Goal: Task Accomplishment & Management: Use online tool/utility

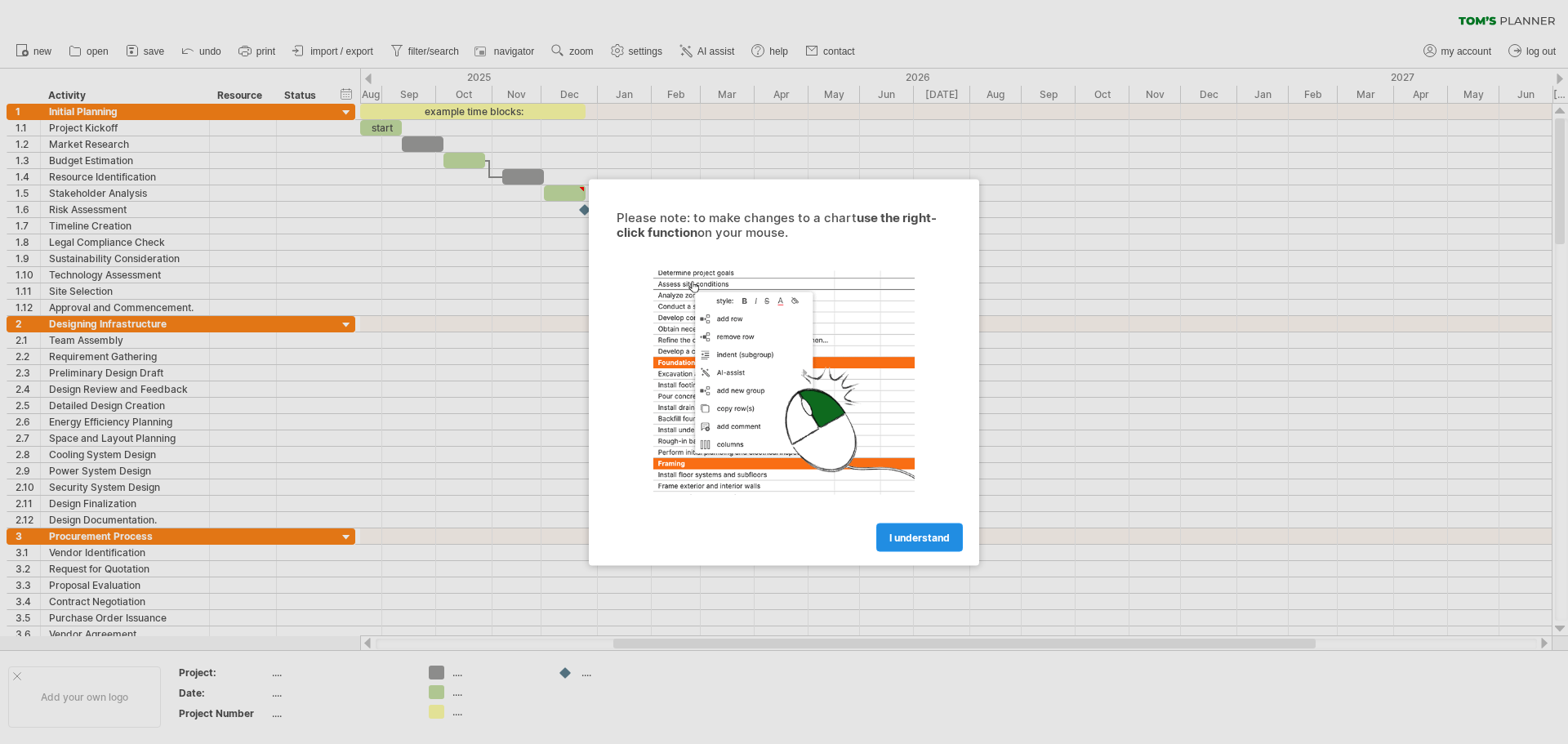
click at [915, 542] on span "I understand" at bounding box center [920, 537] width 61 height 12
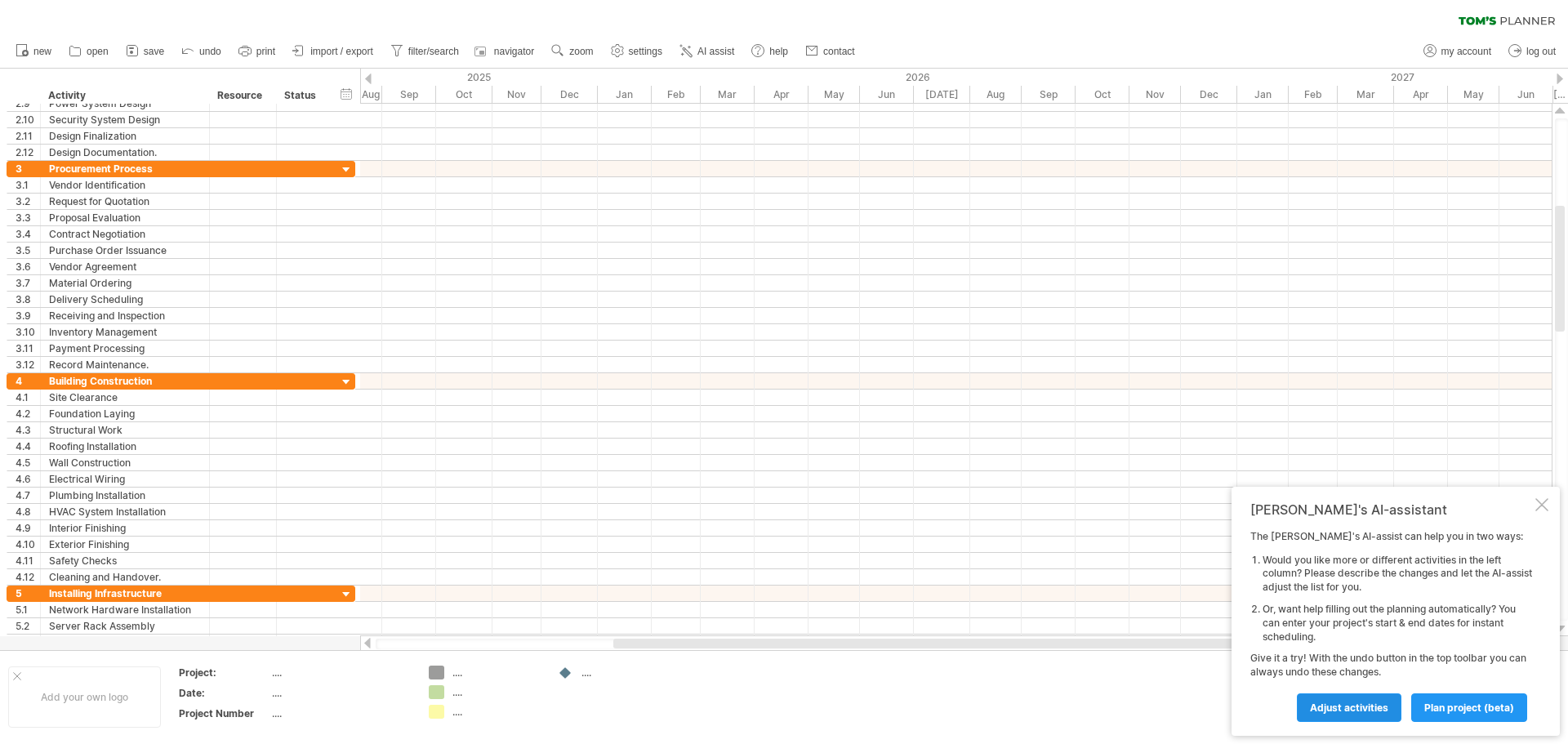
click at [1361, 709] on span "Adjust activities" at bounding box center [1349, 707] width 78 height 12
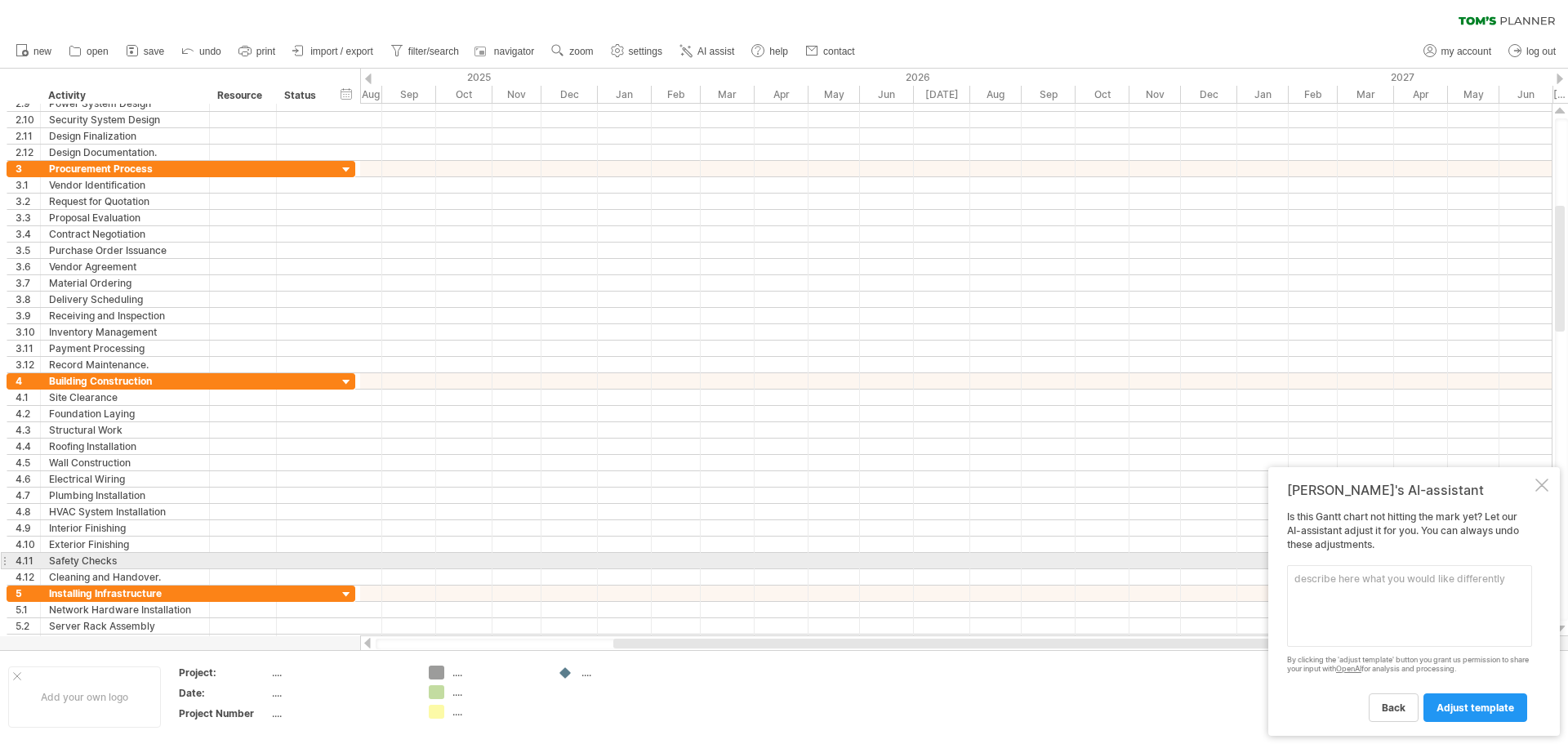
click at [1314, 556] on div "Is this [PERSON_NAME] chart not hitting the mark yet? Let our AI-assistant adju…" at bounding box center [1410, 616] width 245 height 211
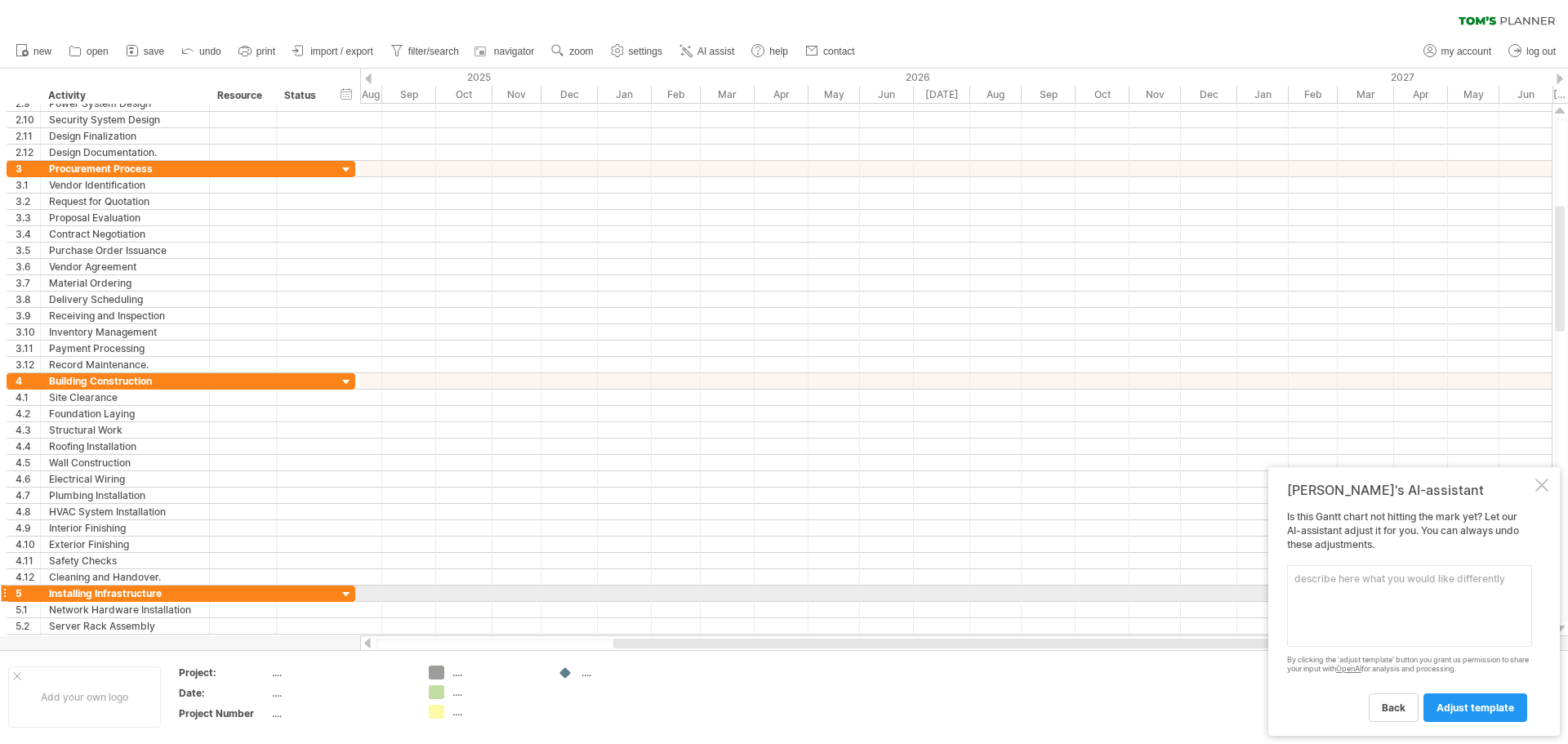
click at [1351, 597] on textarea at bounding box center [1410, 606] width 245 height 82
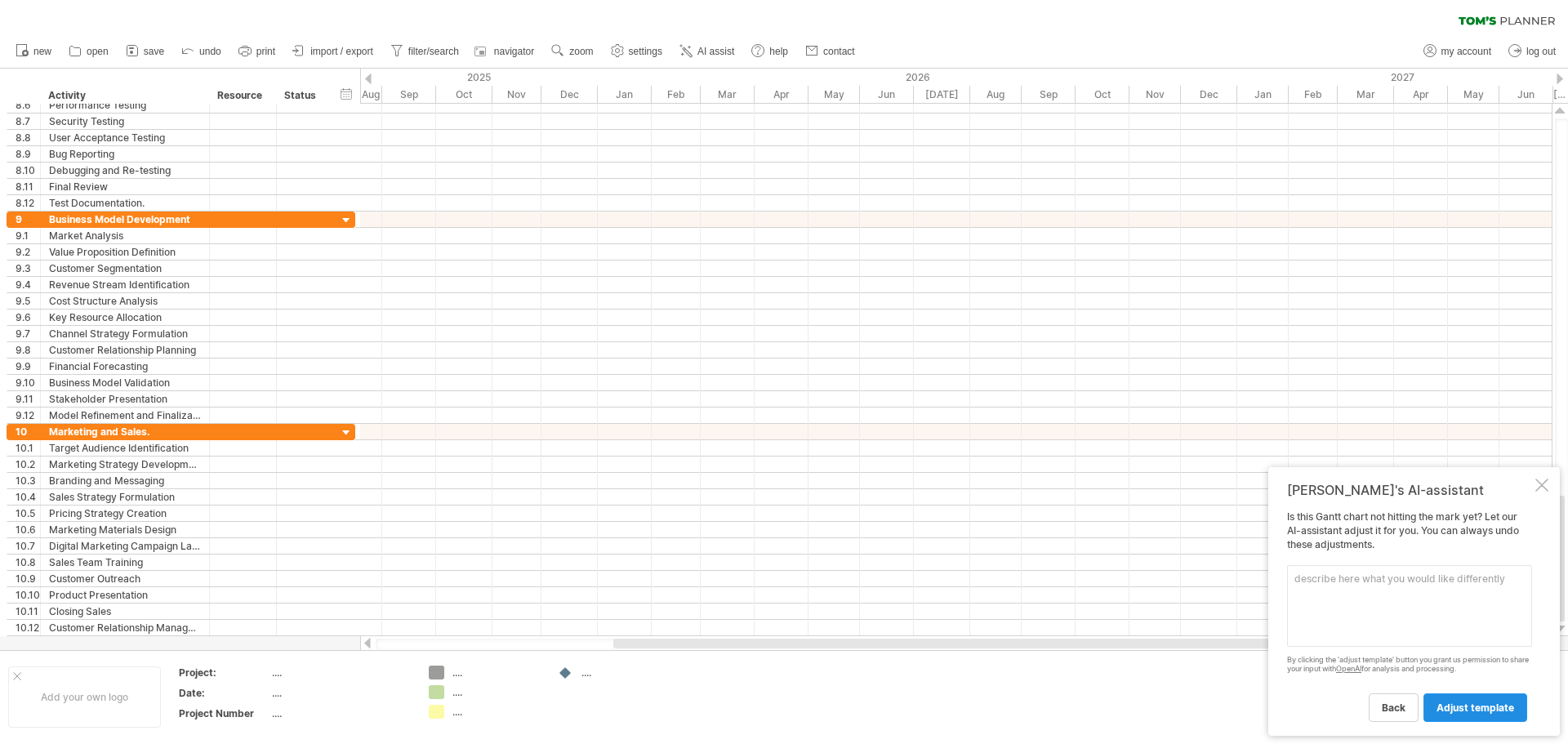
click at [1477, 711] on span "adjust template" at bounding box center [1475, 707] width 77 height 12
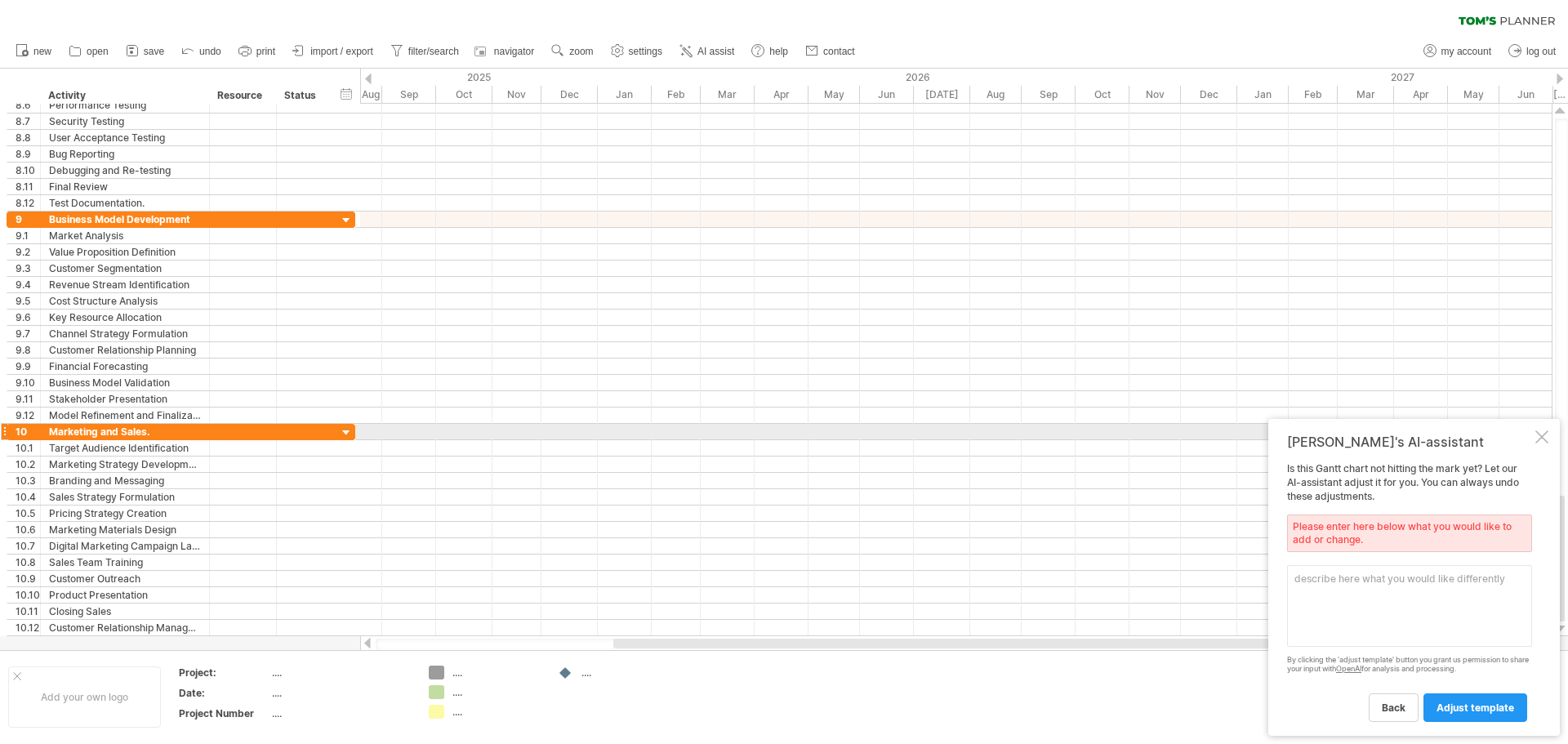
click at [1541, 435] on div at bounding box center [1542, 437] width 13 height 13
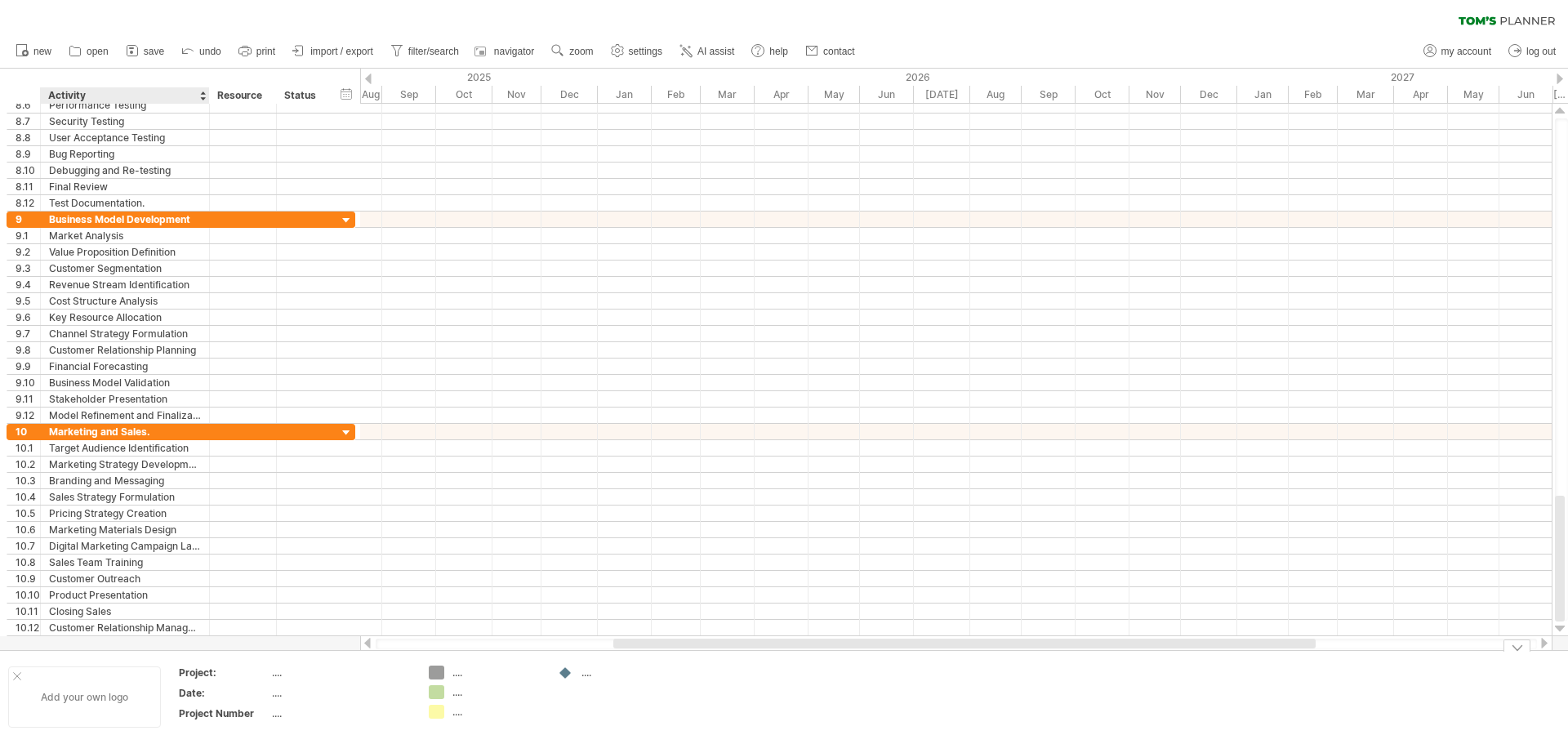
click at [72, 694] on div "Add your own logo" at bounding box center [84, 697] width 152 height 62
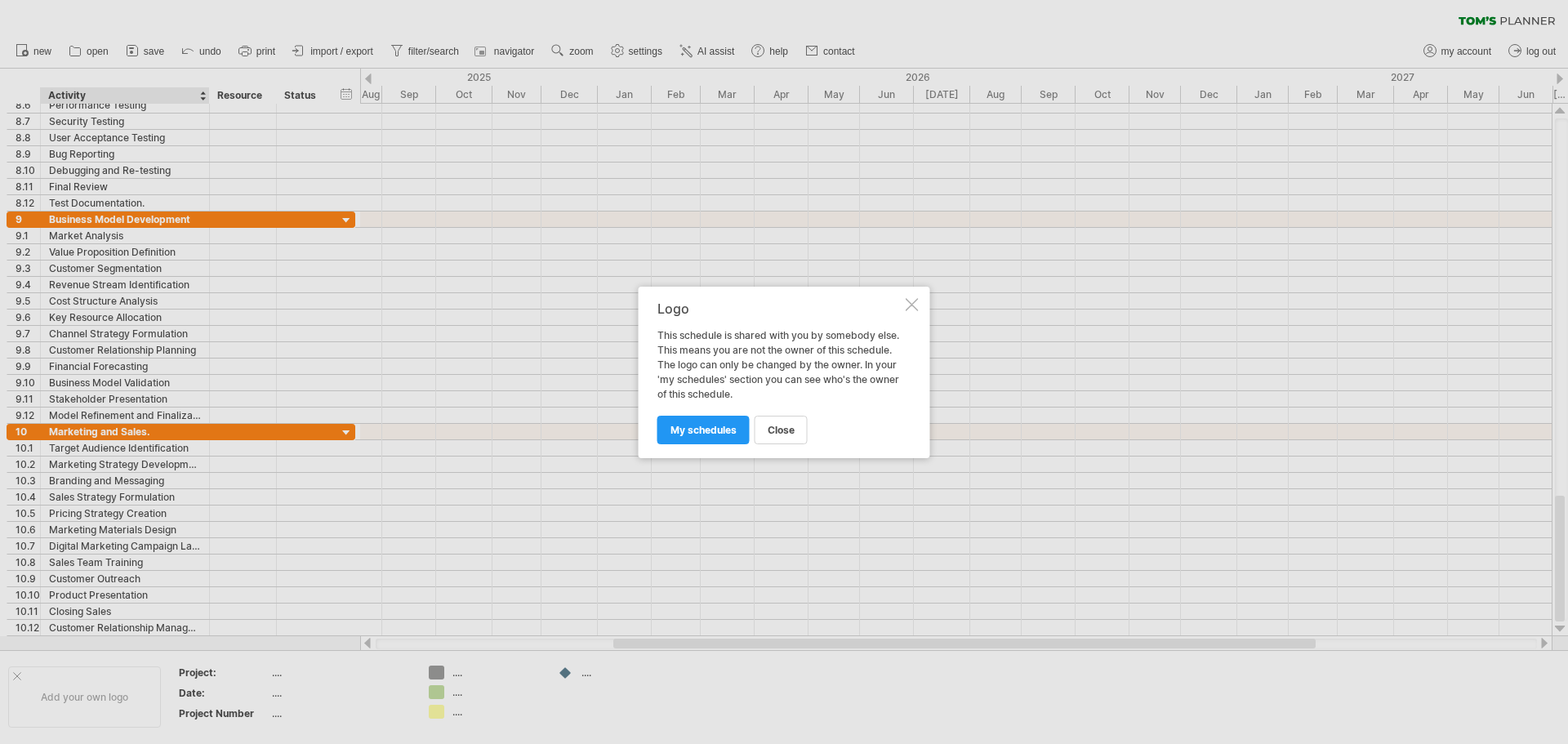
click at [636, 208] on div at bounding box center [784, 372] width 1568 height 744
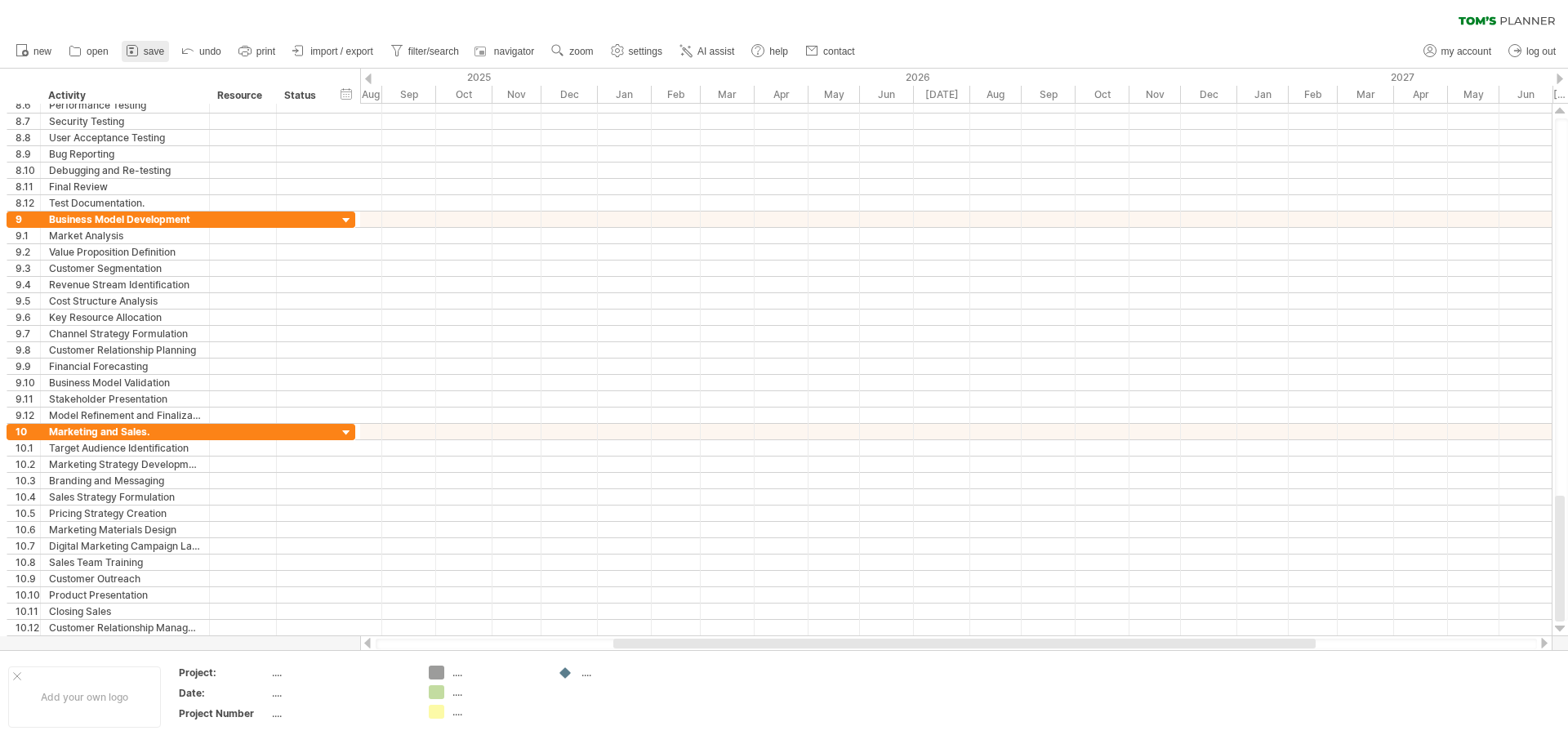
click at [159, 52] on span "save" at bounding box center [154, 52] width 21 height 12
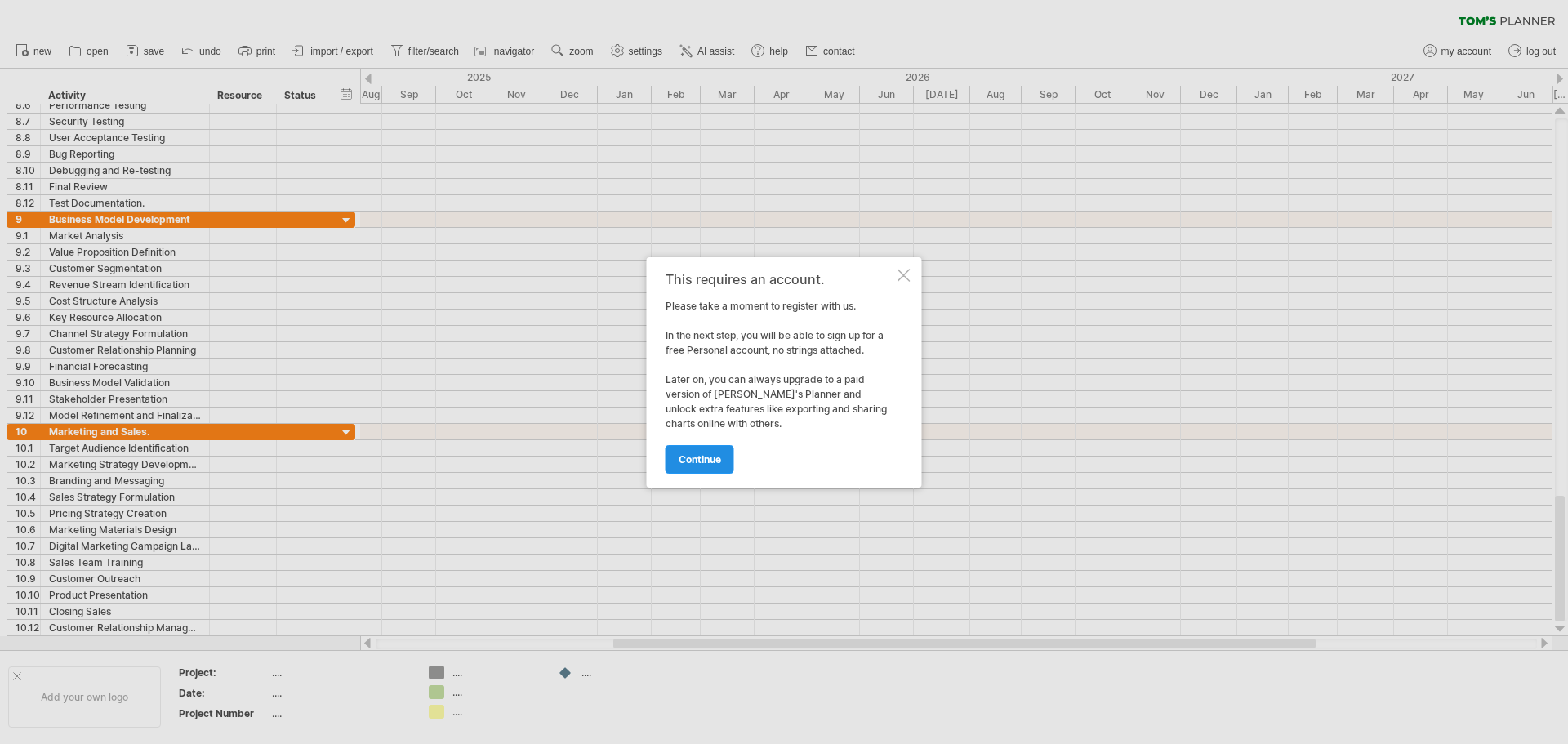
click at [707, 466] on link "continue" at bounding box center [700, 459] width 68 height 28
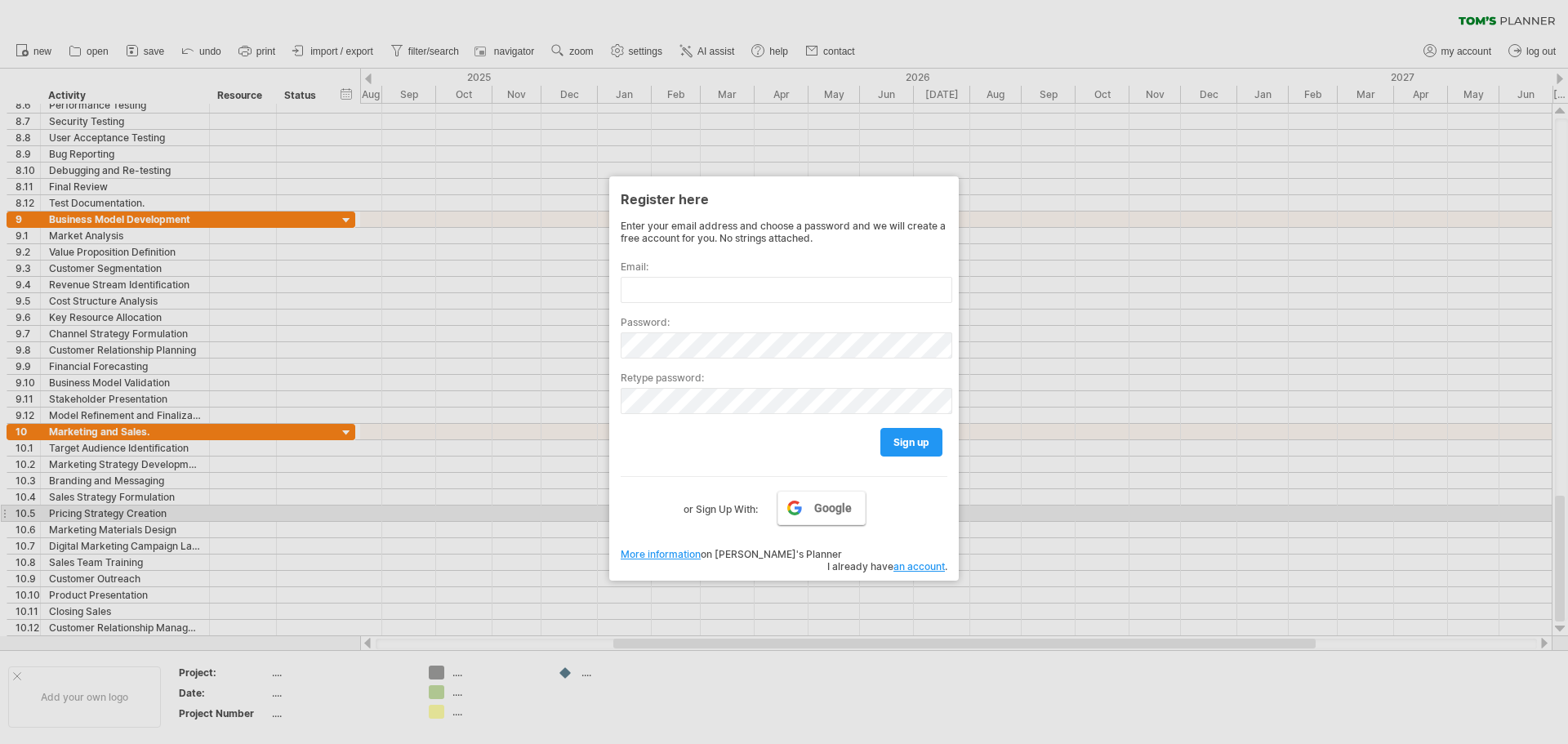
click at [821, 514] on span "Google" at bounding box center [832, 508] width 37 height 13
click at [834, 513] on span "Google" at bounding box center [832, 508] width 37 height 13
click at [826, 511] on span "Google" at bounding box center [832, 508] width 37 height 13
click at [826, 512] on span "Google" at bounding box center [832, 508] width 37 height 13
click at [820, 515] on span "Google" at bounding box center [832, 508] width 37 height 13
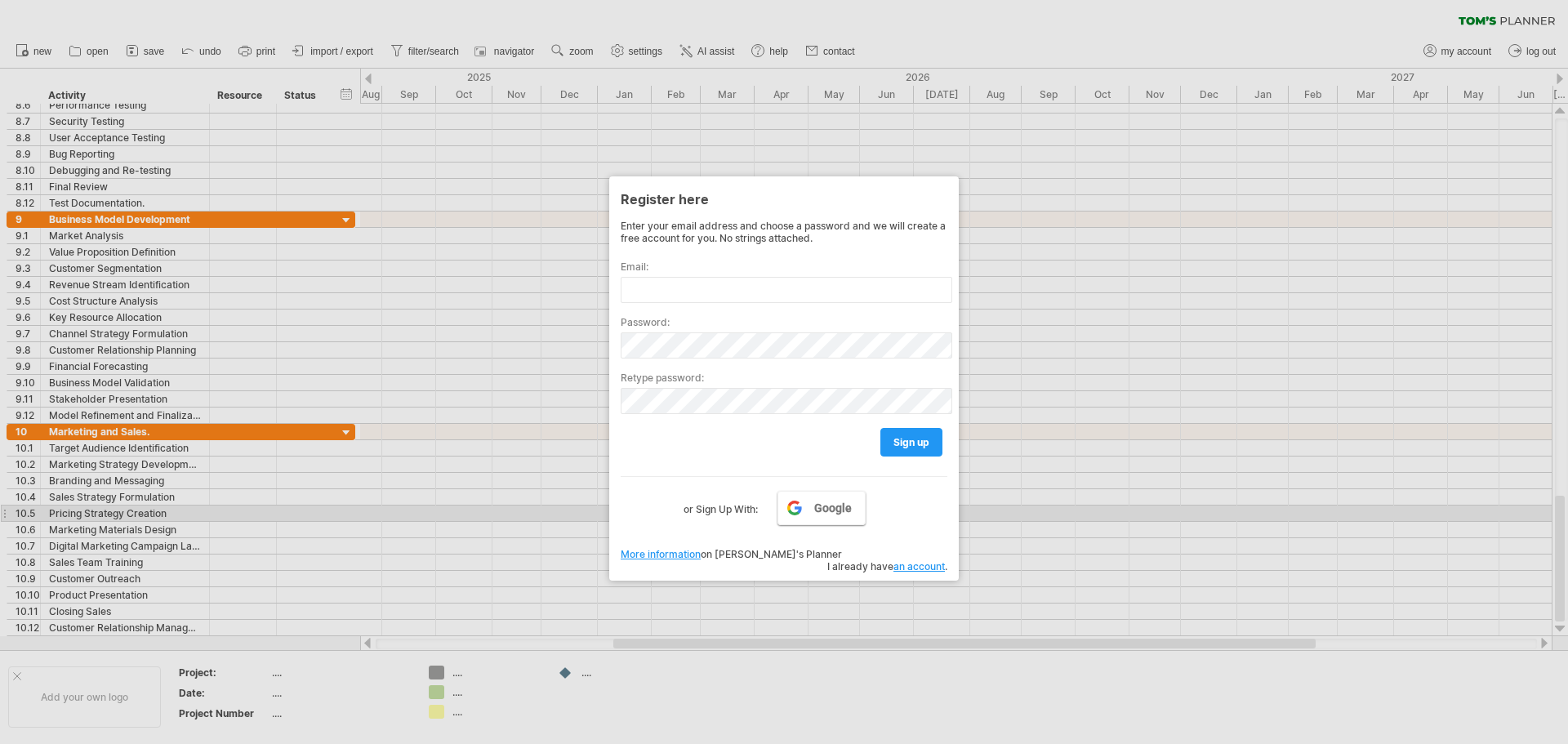
click at [820, 515] on span "Google" at bounding box center [832, 508] width 37 height 13
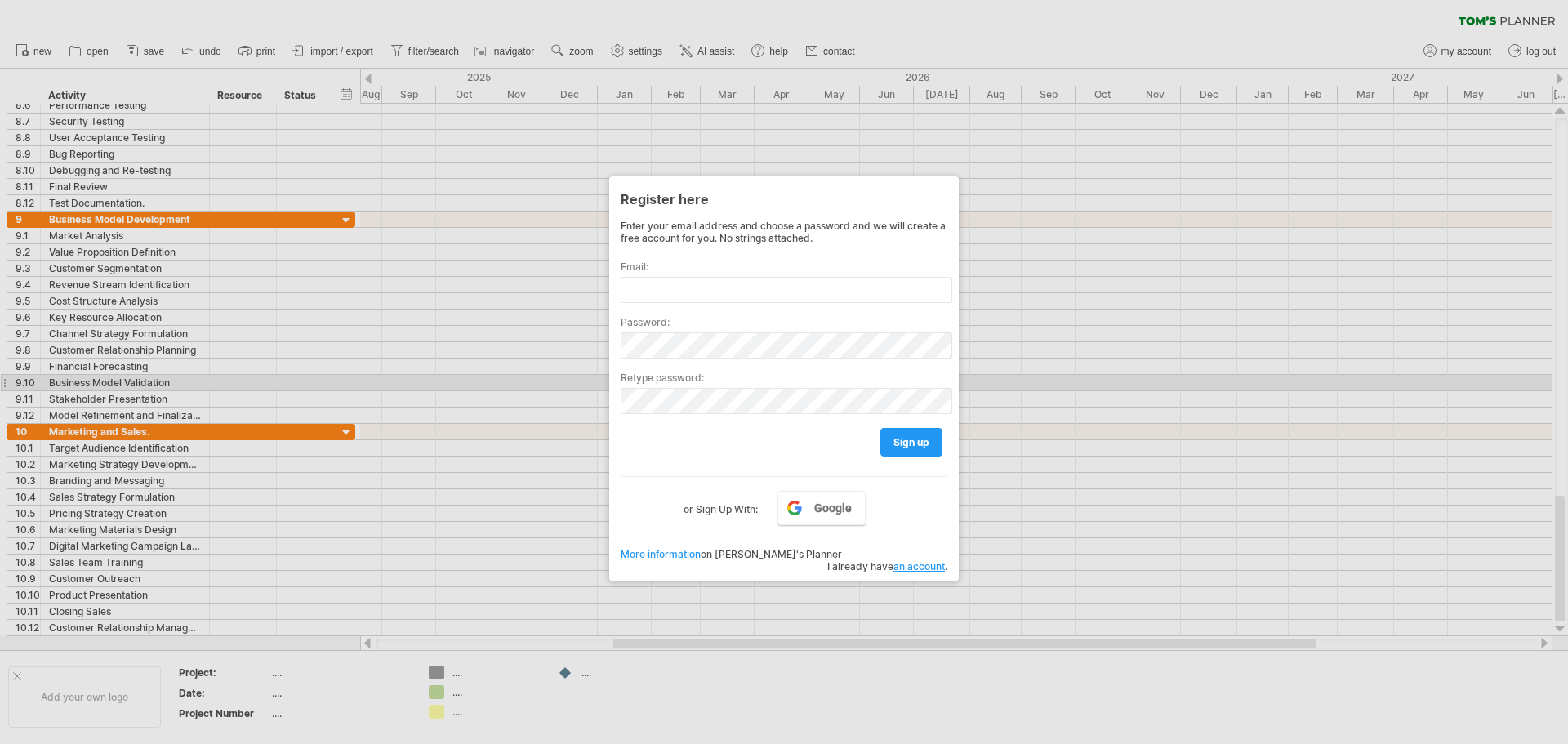
click at [1139, 375] on div at bounding box center [784, 372] width 1568 height 744
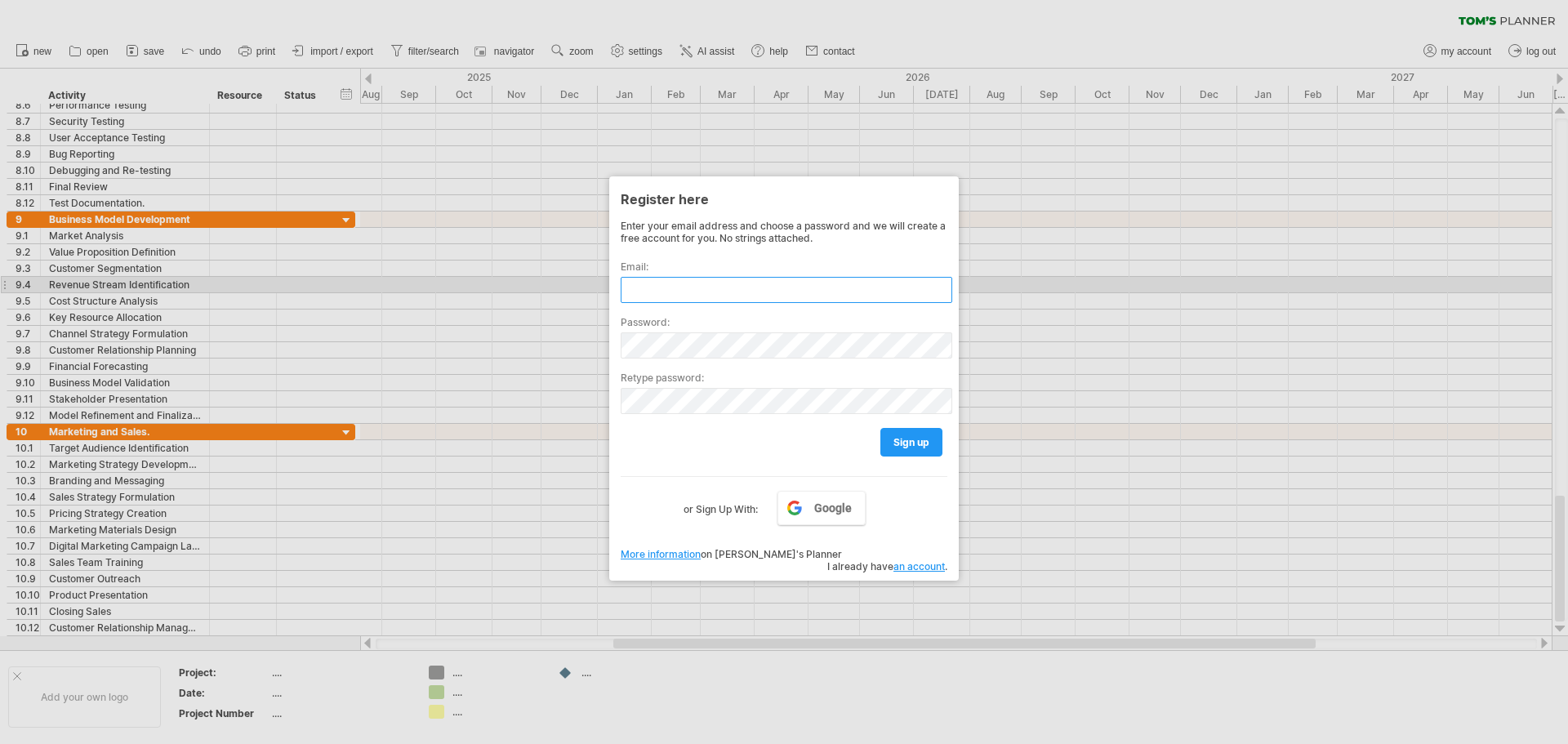
click at [826, 290] on input "text" at bounding box center [786, 289] width 332 height 26
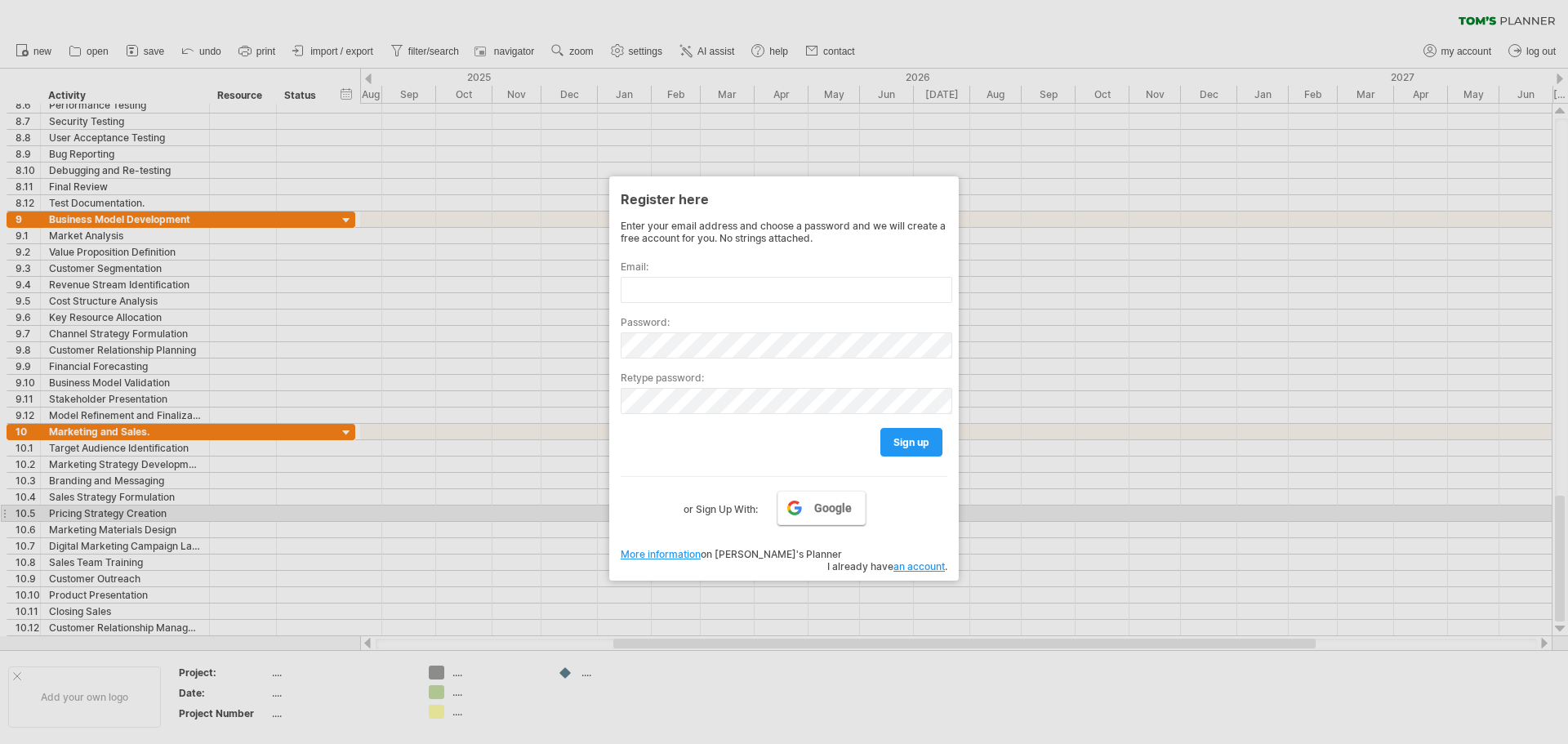
click at [829, 507] on span "Google" at bounding box center [832, 508] width 37 height 13
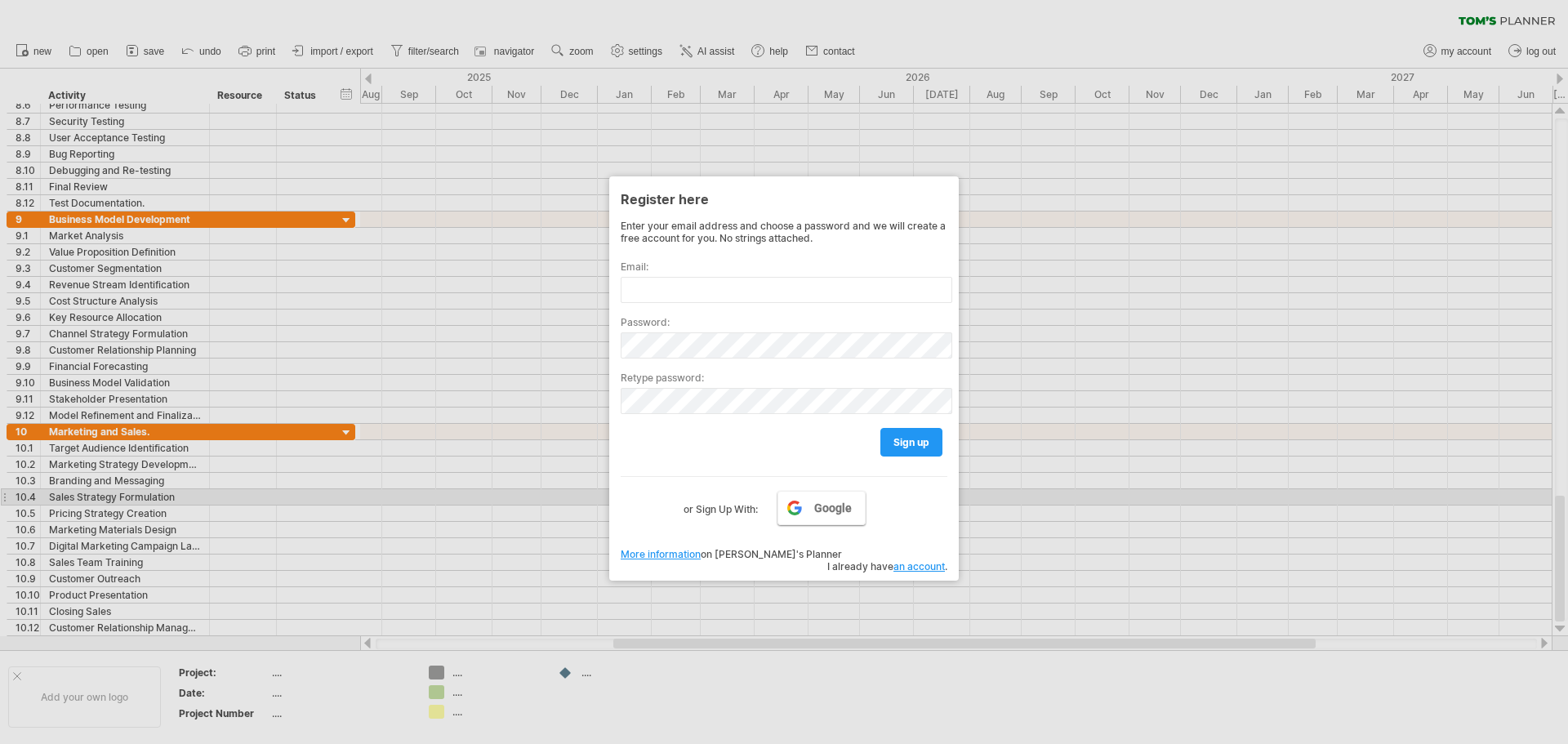
click at [826, 505] on span "Google" at bounding box center [832, 508] width 37 height 13
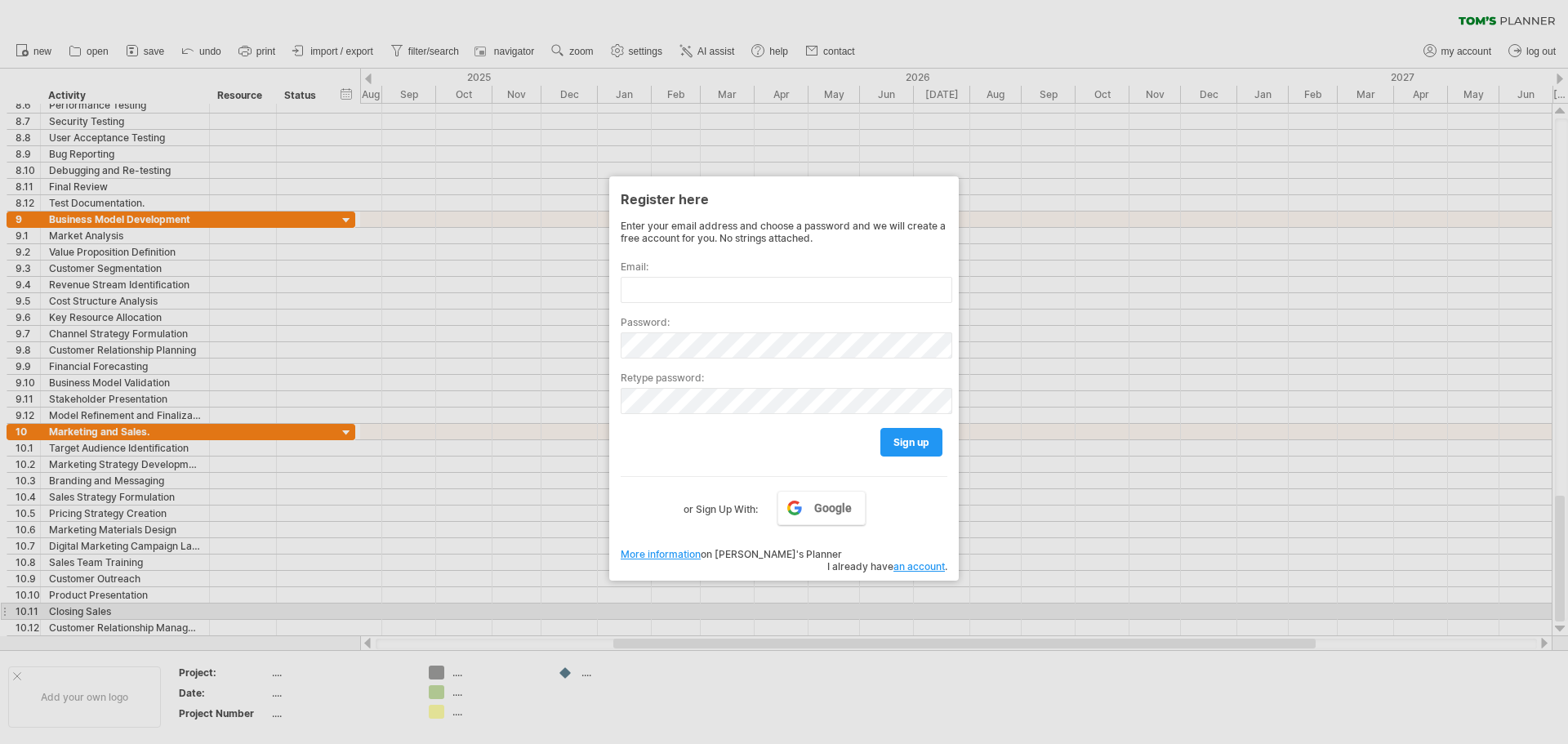
click at [1235, 606] on div at bounding box center [784, 372] width 1568 height 744
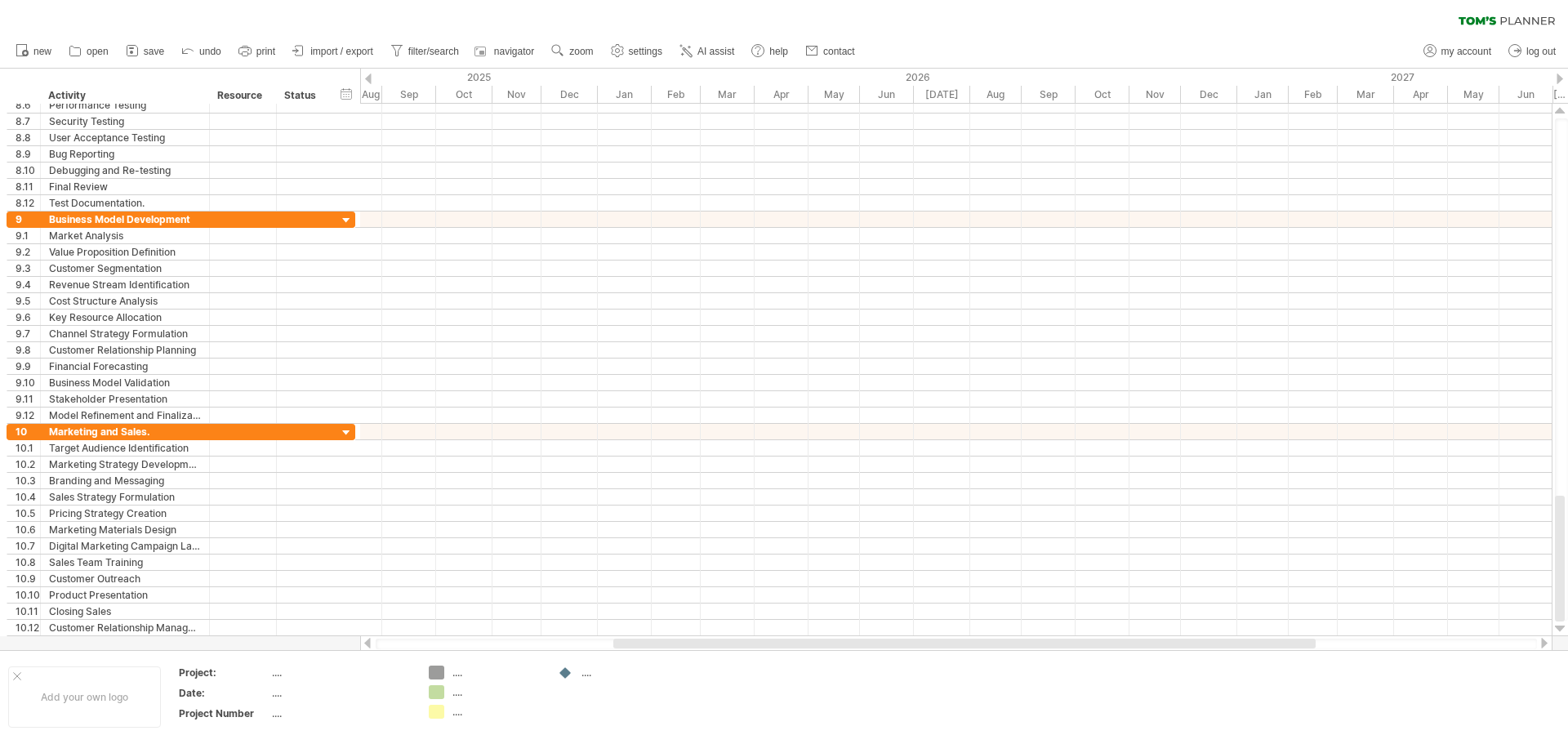
click at [155, 54] on span "save" at bounding box center [154, 52] width 21 height 12
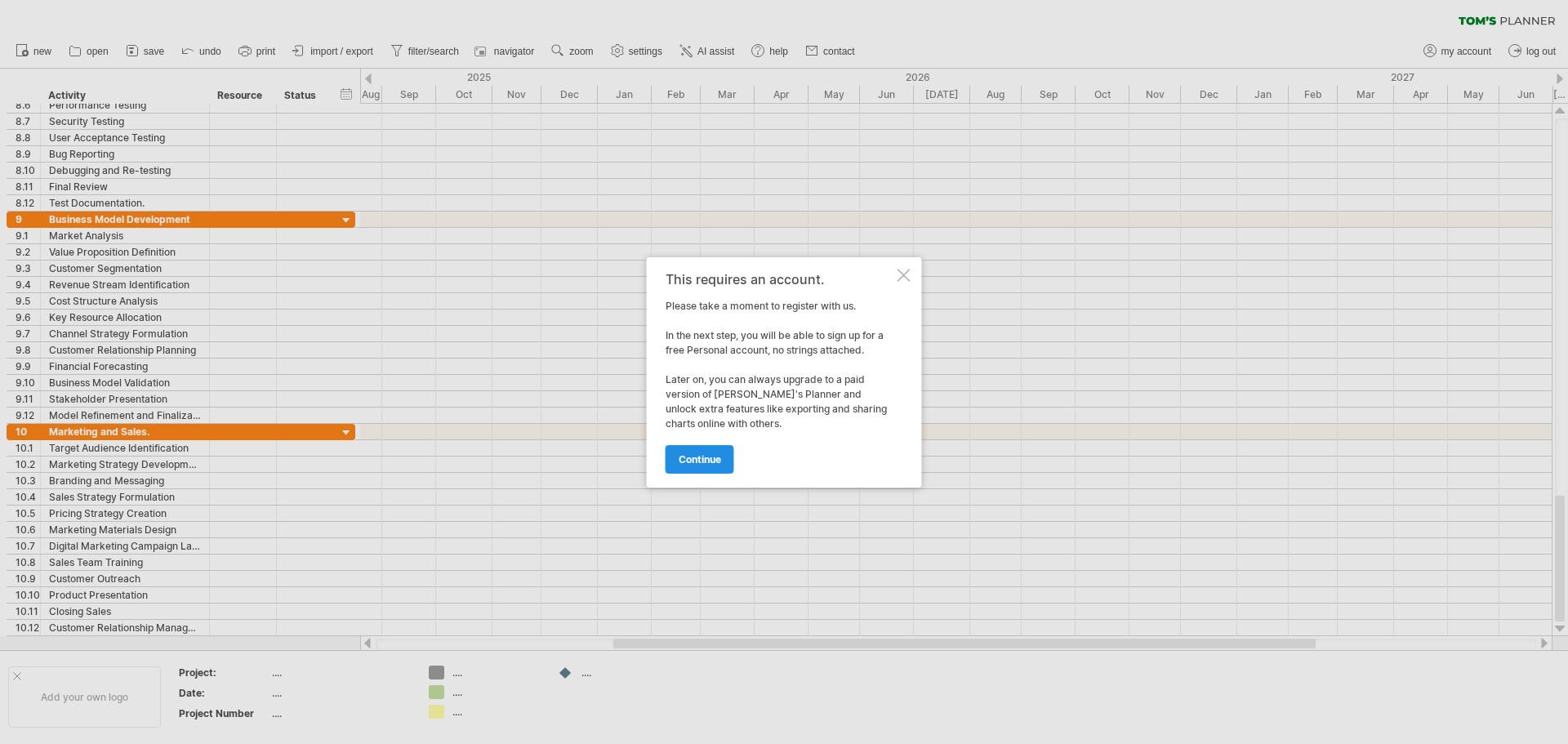
click at [684, 463] on span "continue" at bounding box center [700, 459] width 42 height 12
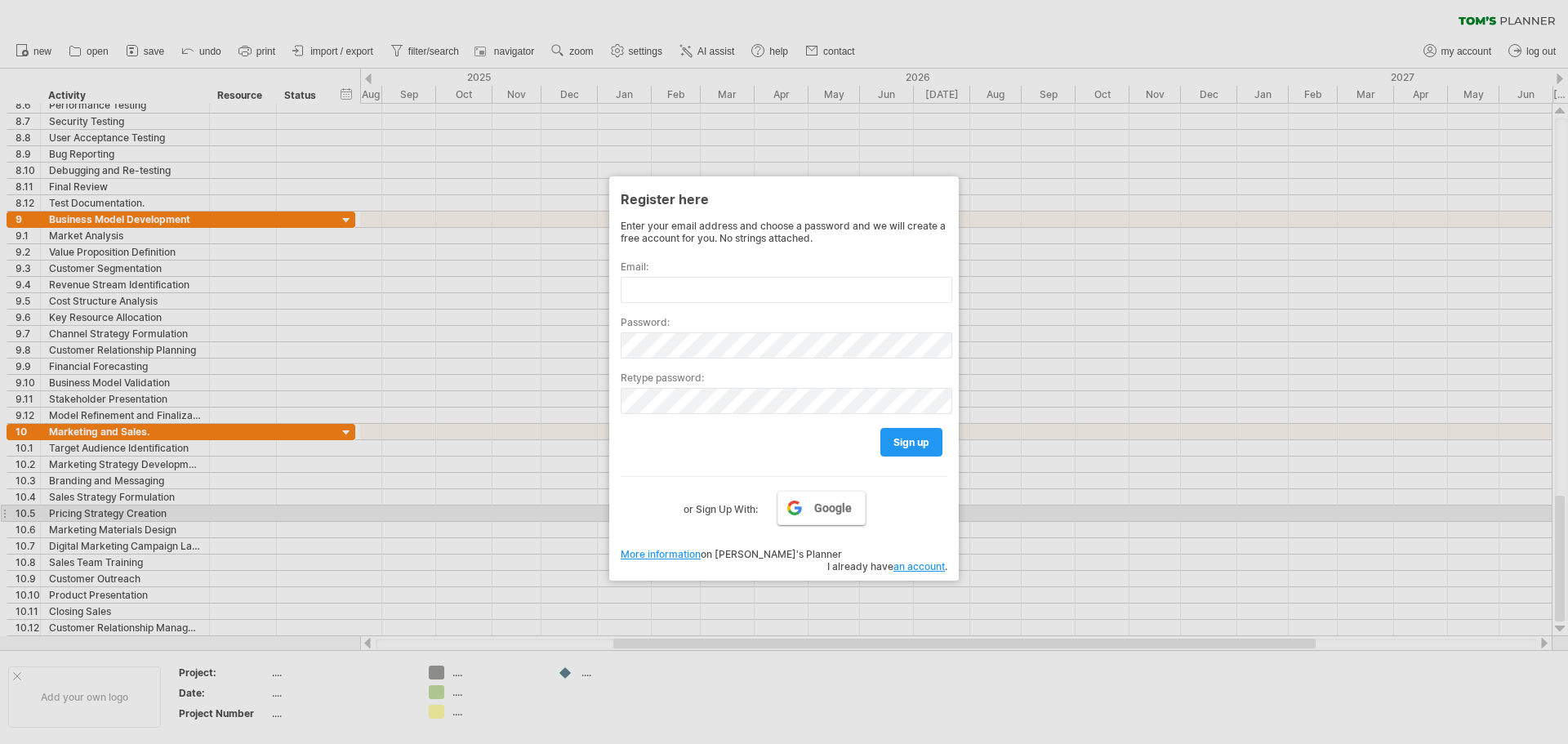
click at [826, 508] on span "Google" at bounding box center [832, 508] width 37 height 13
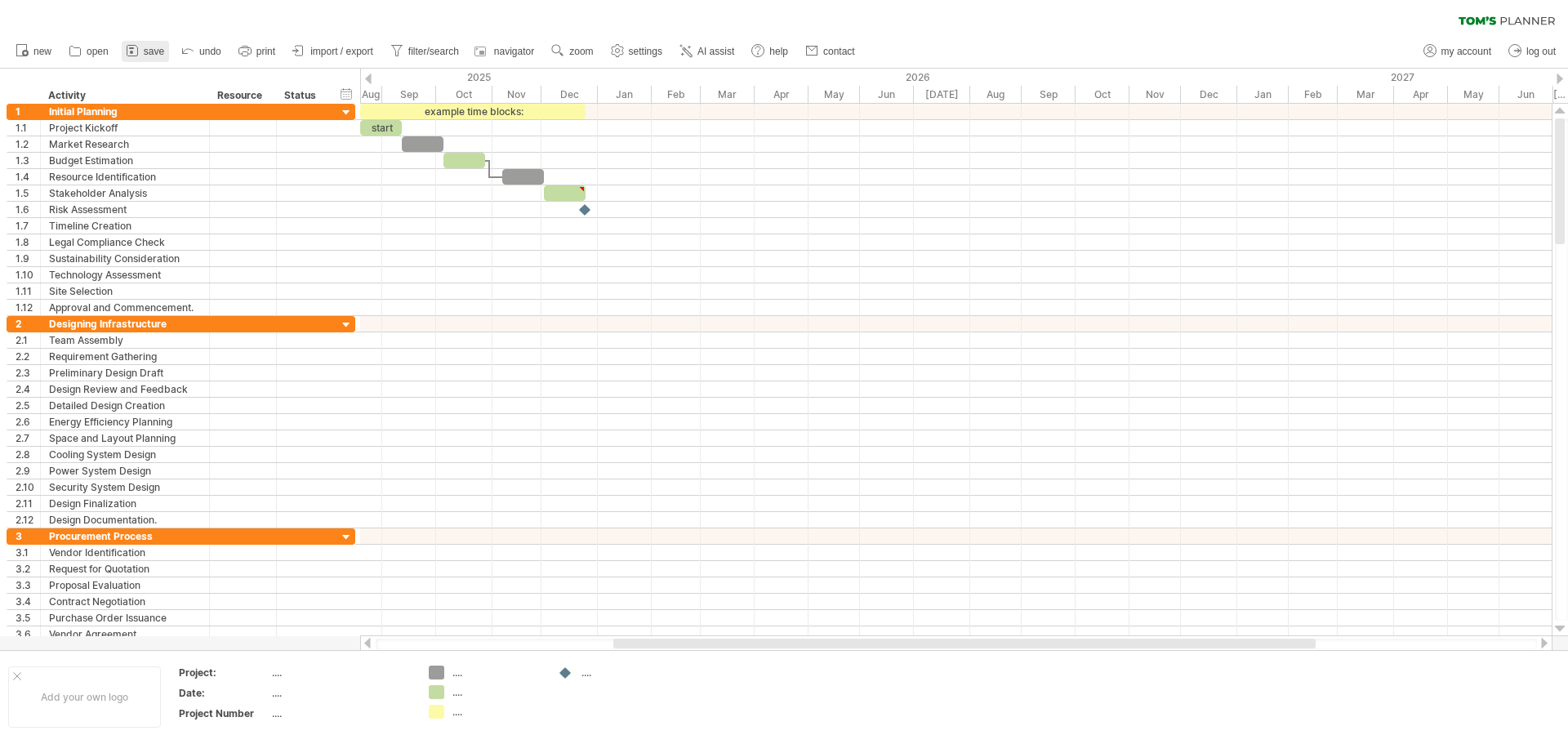
click at [145, 46] on span "save" at bounding box center [154, 52] width 21 height 12
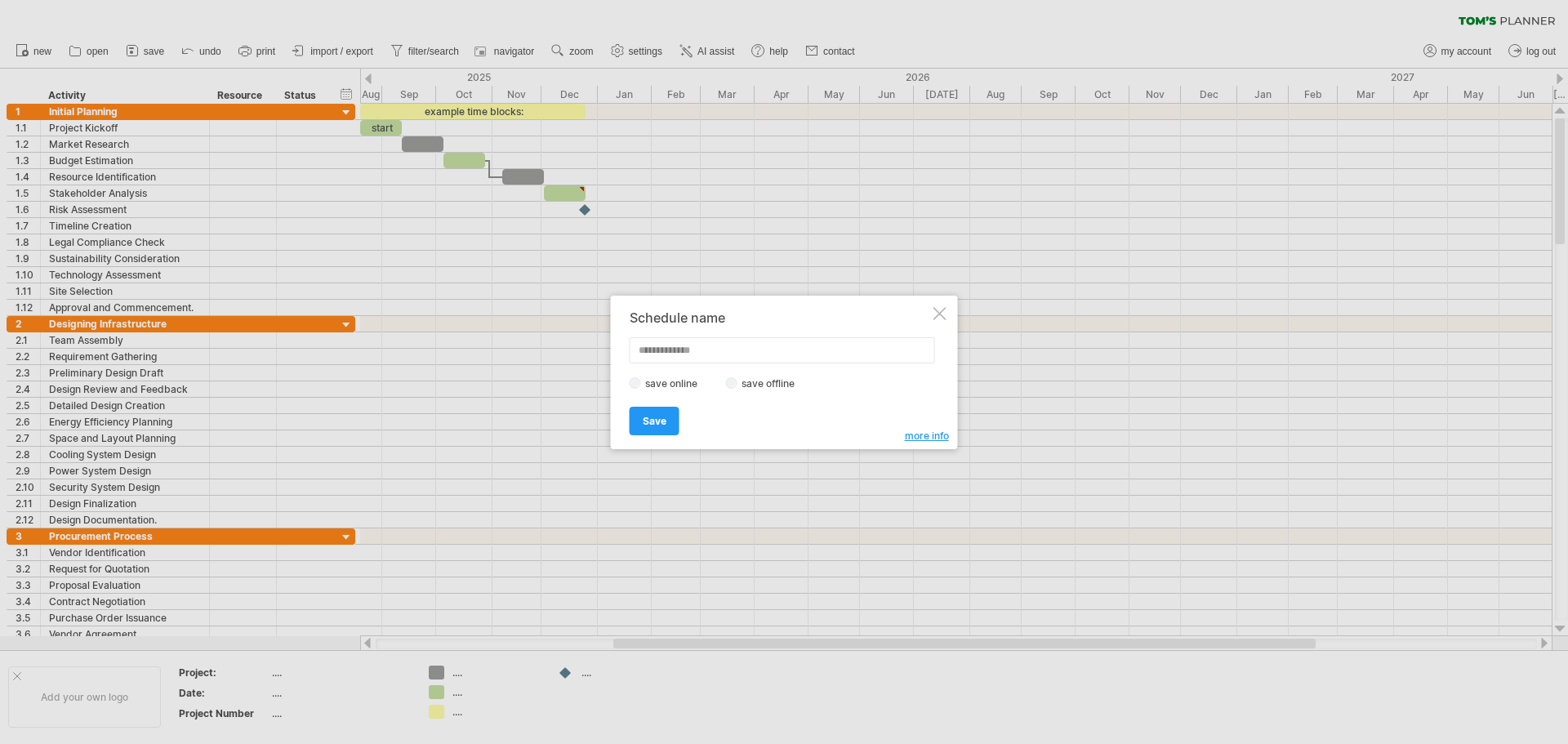
click at [771, 377] on label "save offline" at bounding box center [772, 383] width 71 height 12
click at [702, 356] on input "text" at bounding box center [782, 350] width 306 height 26
type input "**********"
click at [663, 418] on span "Save" at bounding box center [654, 421] width 23 height 12
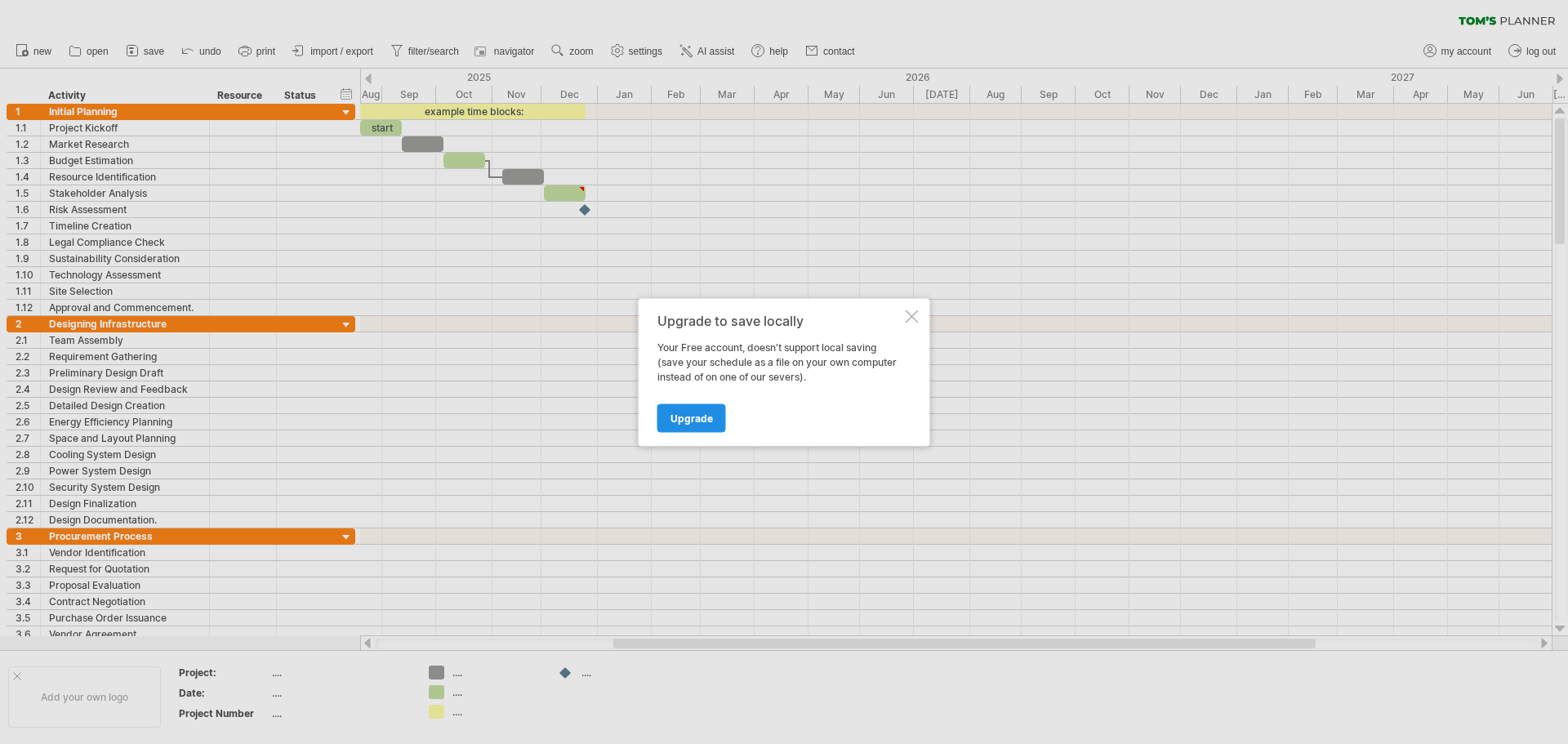
click at [701, 418] on span "Upgrade" at bounding box center [692, 417] width 42 height 12
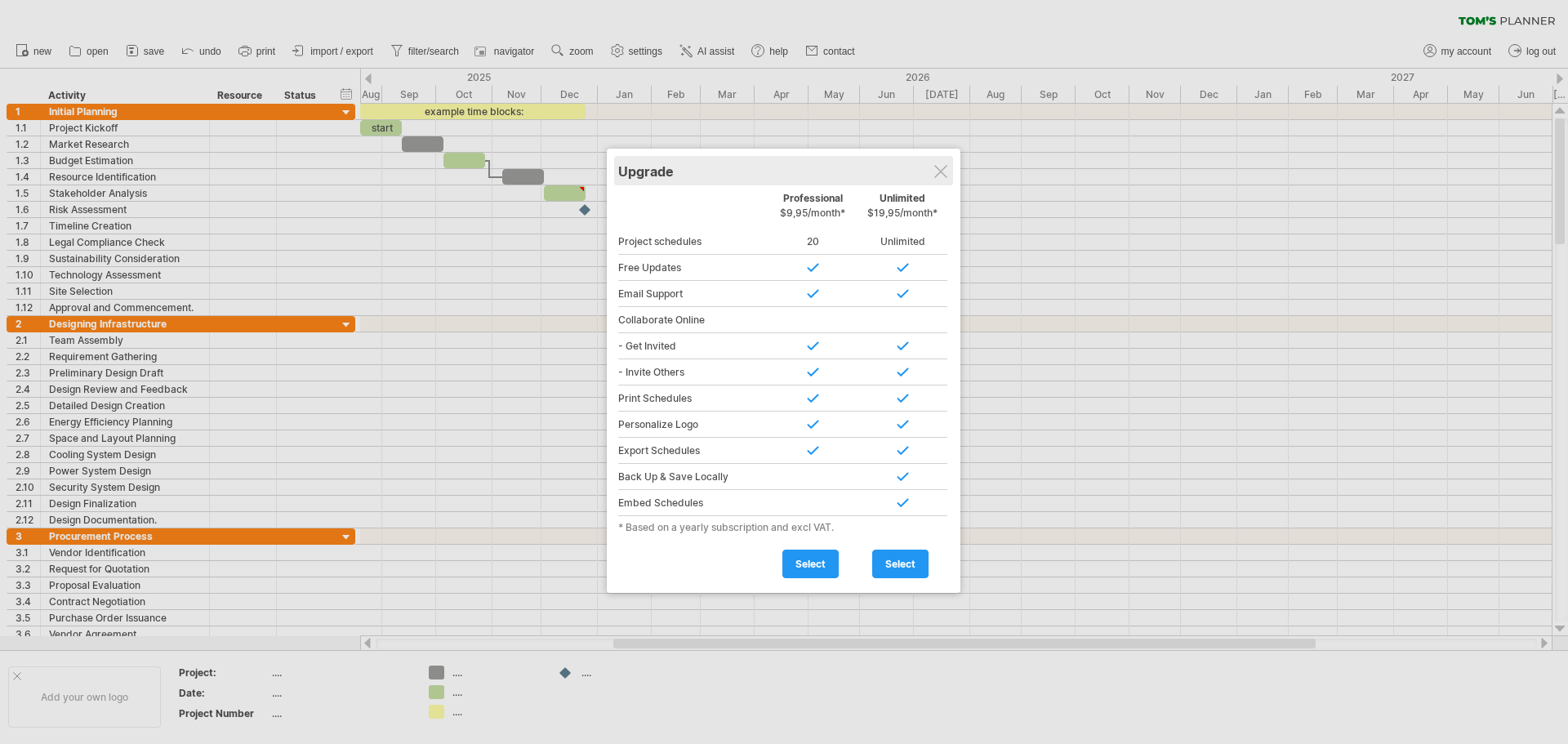
click at [949, 173] on div "Upgrade" at bounding box center [783, 170] width 331 height 29
click at [936, 174] on div at bounding box center [941, 172] width 13 height 13
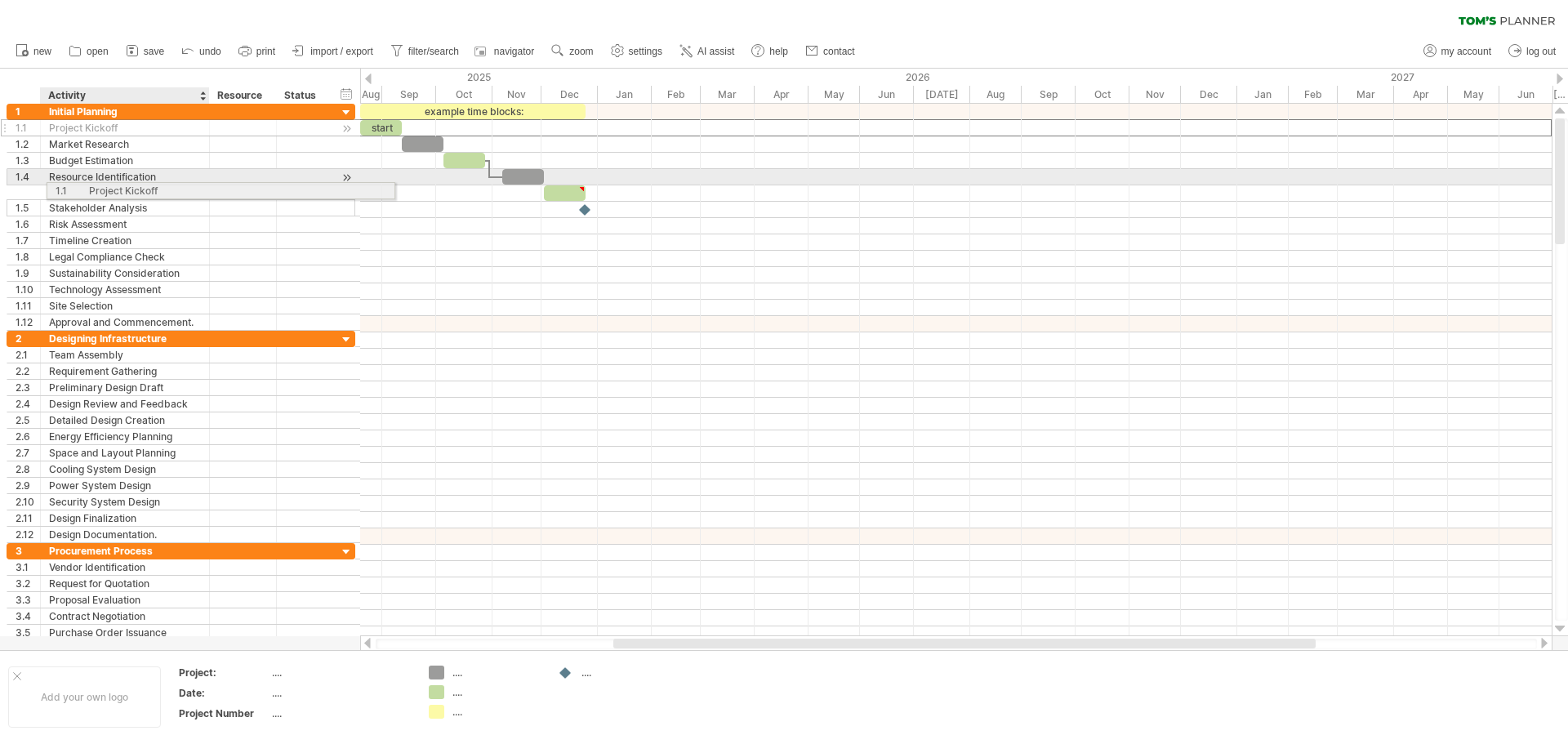
drag, startPoint x: 51, startPoint y: 125, endPoint x: 87, endPoint y: 177, distance: 63.2
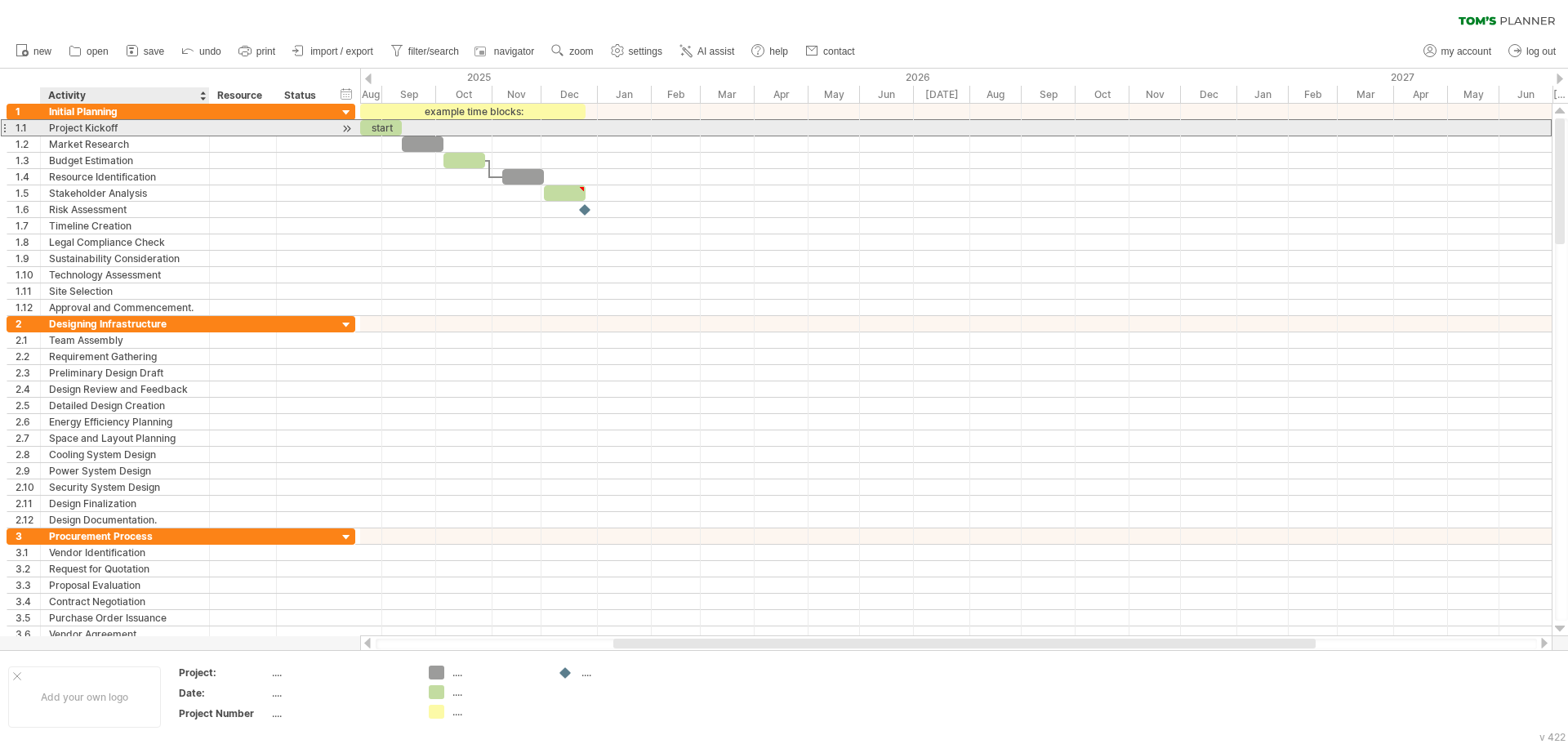
click at [77, 131] on div "Project Kickoff" at bounding box center [125, 127] width 152 height 16
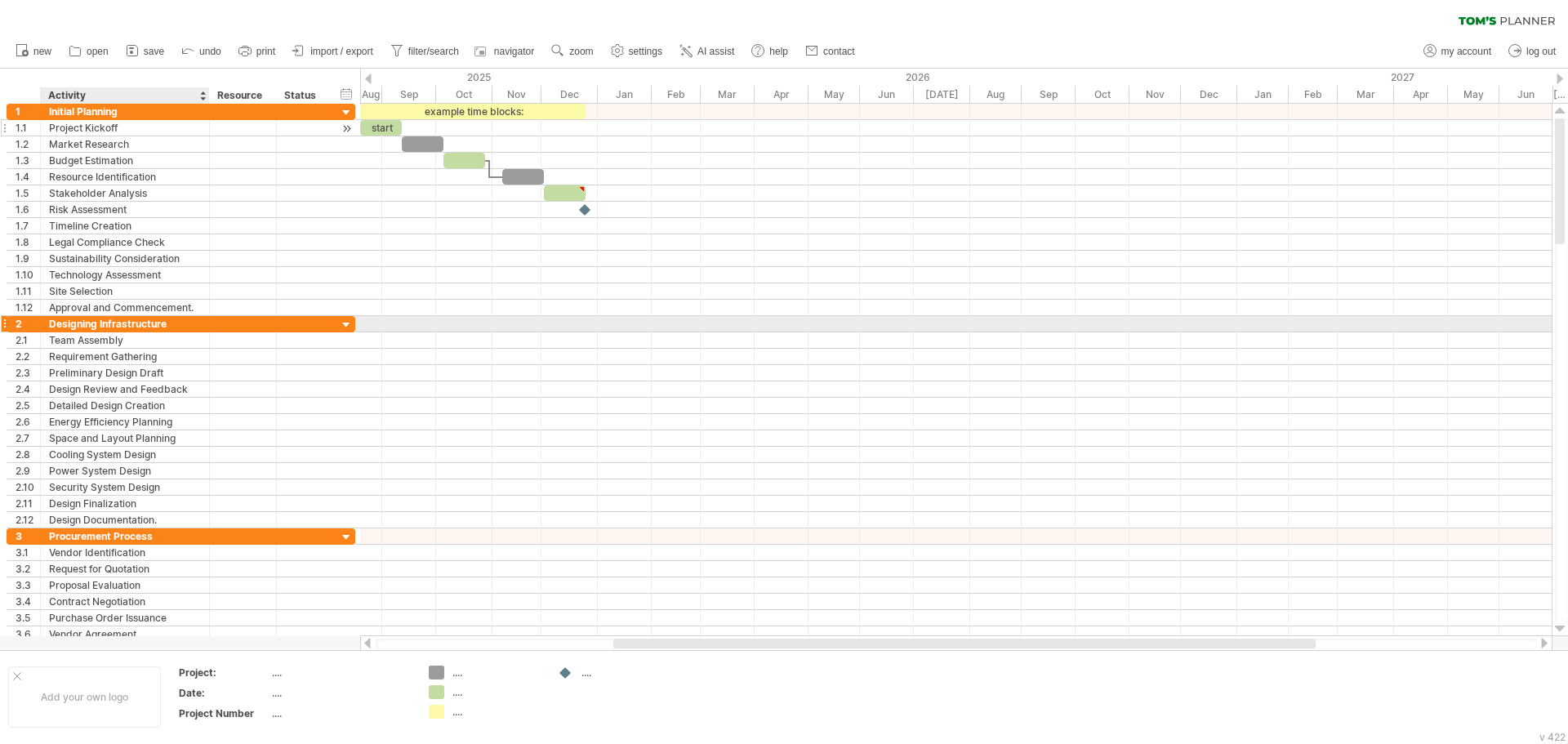
drag, startPoint x: 67, startPoint y: 157, endPoint x: 87, endPoint y: 130, distance: 33.6
click at [147, 316] on div "Trying to reach [DOMAIN_NAME] Connected again... 0% clear filter new 1" at bounding box center [784, 372] width 1568 height 744
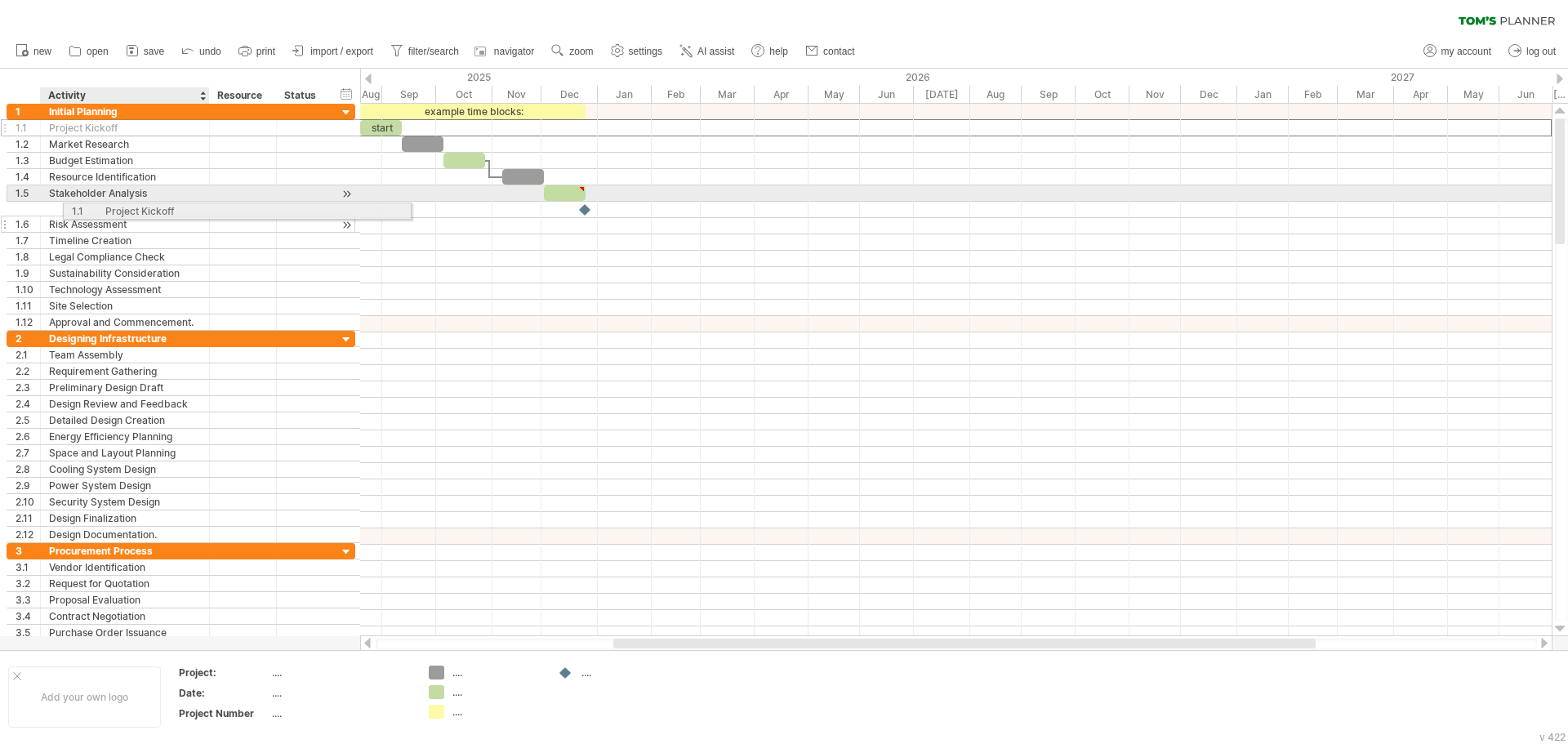
drag, startPoint x: 49, startPoint y: 122, endPoint x: 105, endPoint y: 208, distance: 102.6
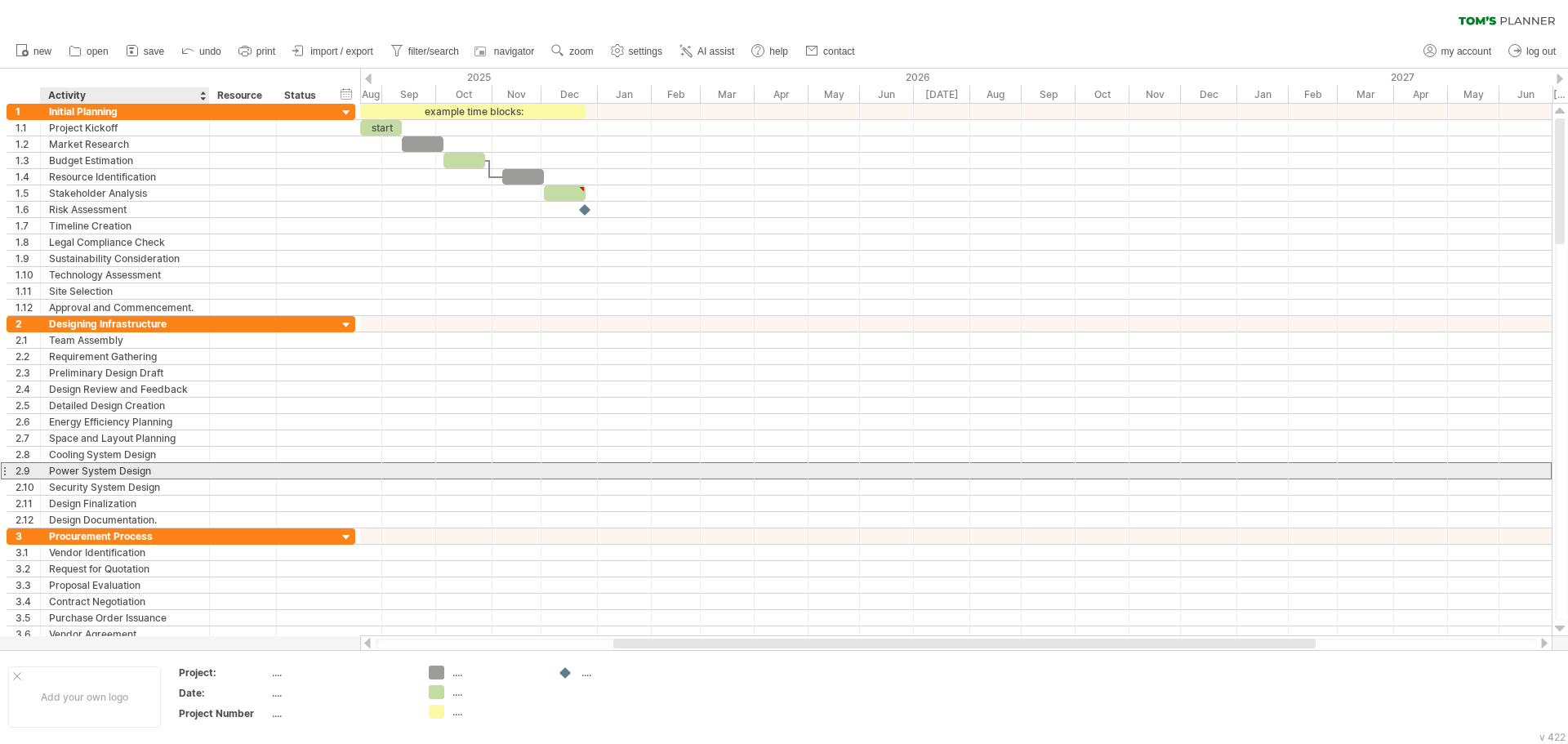
click at [87, 477] on div "Power System Design" at bounding box center [125, 471] width 152 height 16
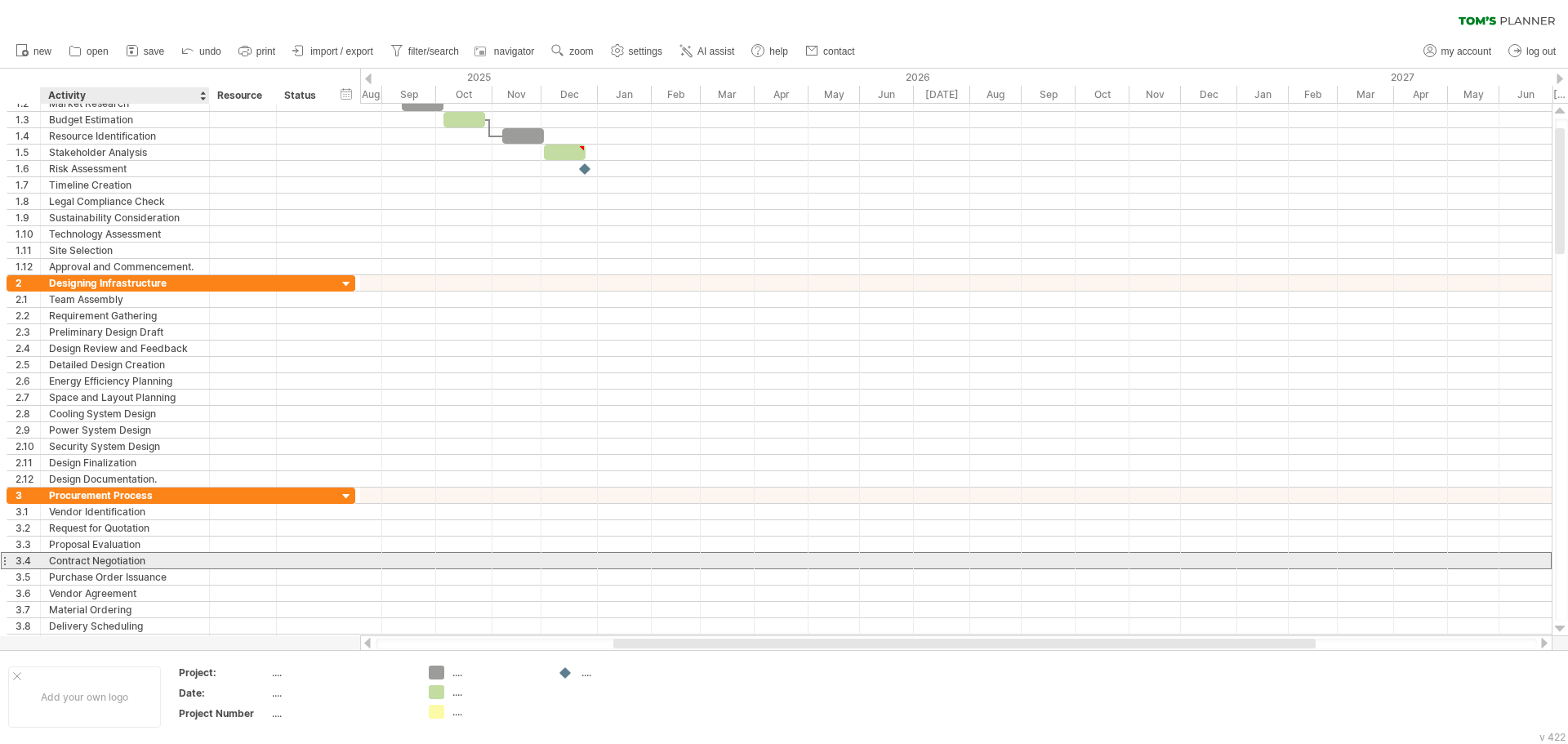
click at [79, 560] on div "Contract Negotiation" at bounding box center [125, 561] width 152 height 16
